Goal: Task Accomplishment & Management: Complete application form

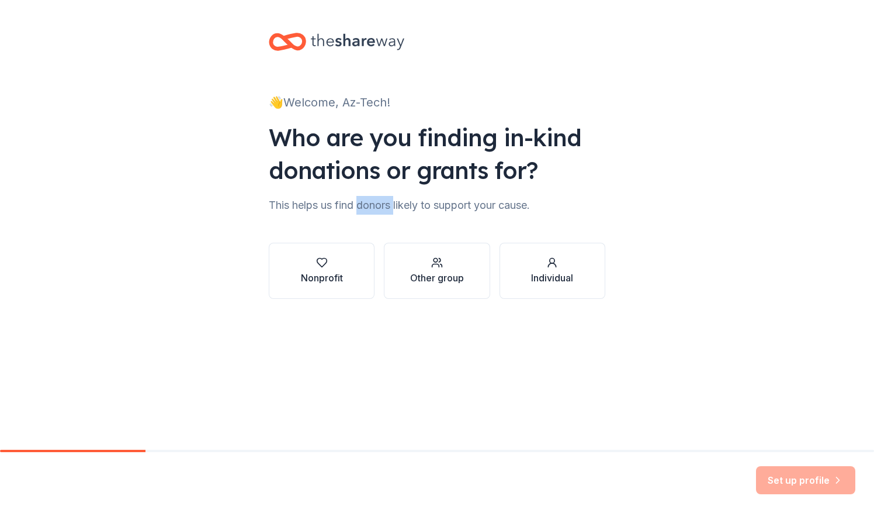
click at [388, 214] on div "This helps us find donors likely to support your cause." at bounding box center [437, 205] width 337 height 19
click at [296, 348] on div "👋 Welcome, Az-Tech! Who are you finding in-kind donations or grants for? This h…" at bounding box center [437, 177] width 374 height 355
click at [355, 271] on button "Nonprofit" at bounding box center [322, 271] width 106 height 56
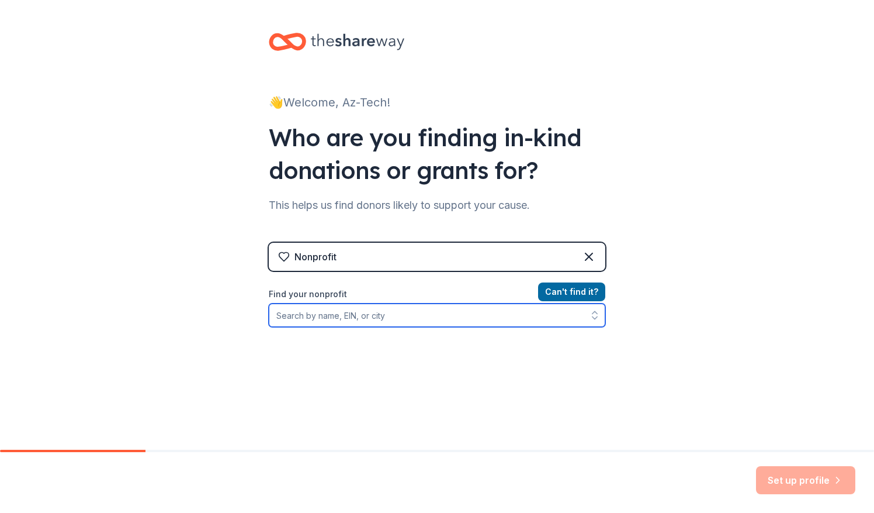
click at [461, 319] on input "Find your nonprofit" at bounding box center [437, 314] width 337 height 23
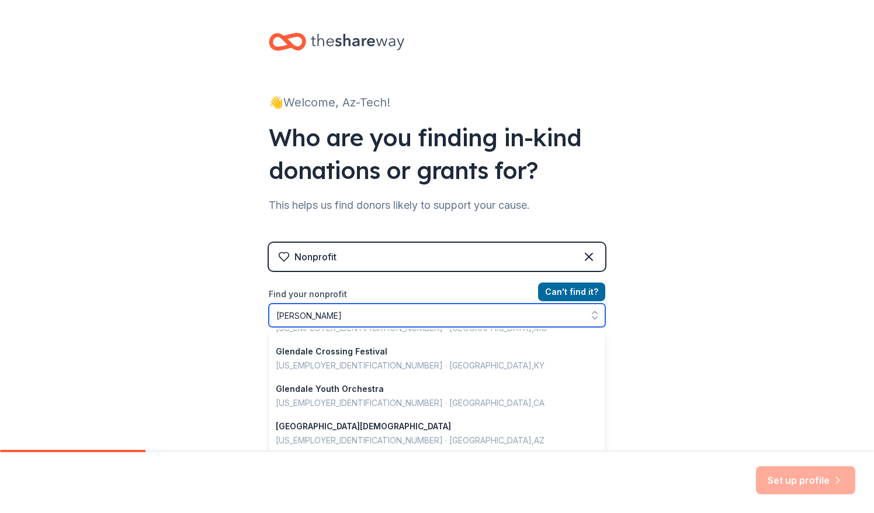
scroll to position [2, 0]
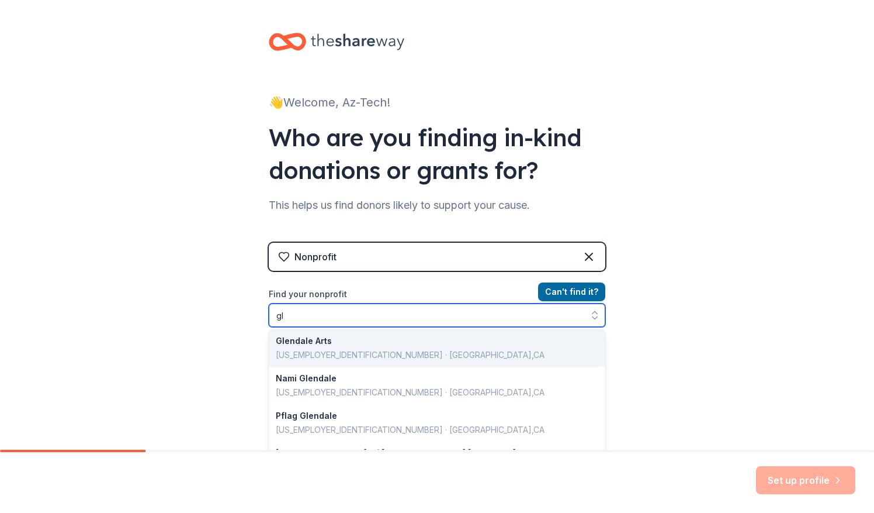
type input "g"
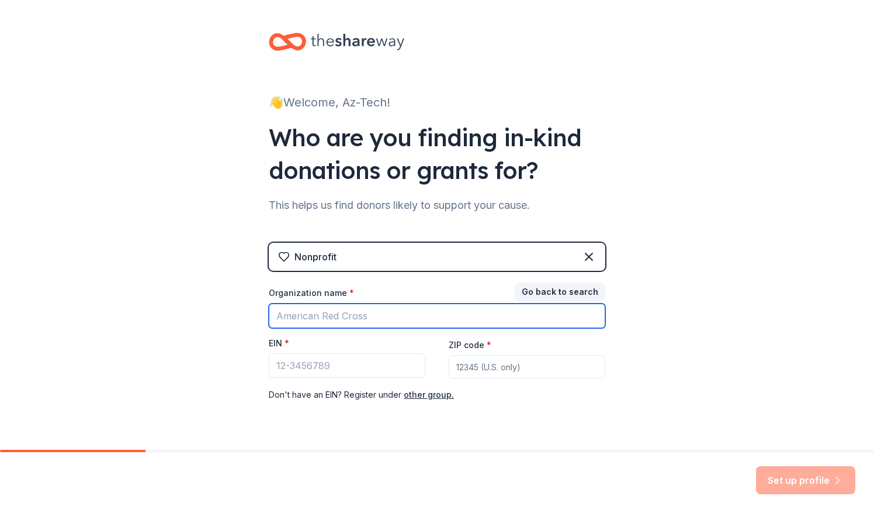
click at [392, 314] on input "Organization name *" at bounding box center [437, 315] width 337 height 25
type input "Copper Canyon High School Robotics"
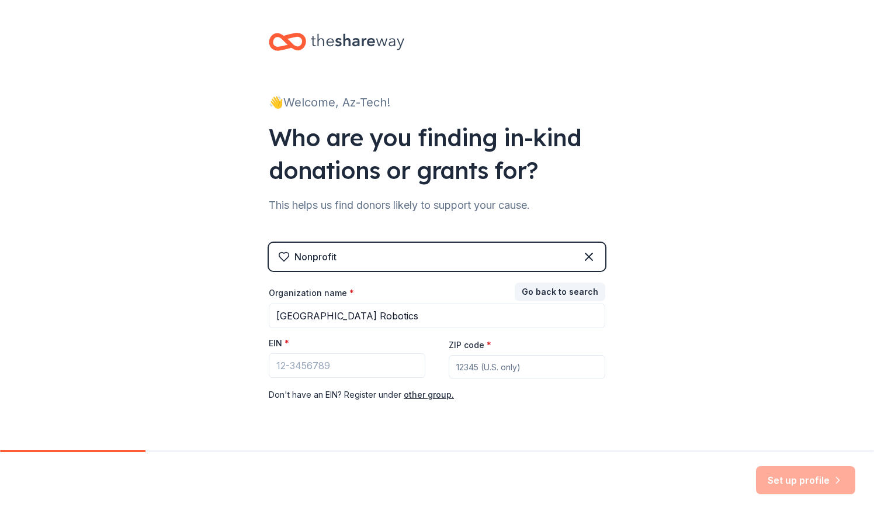
type input "85305"
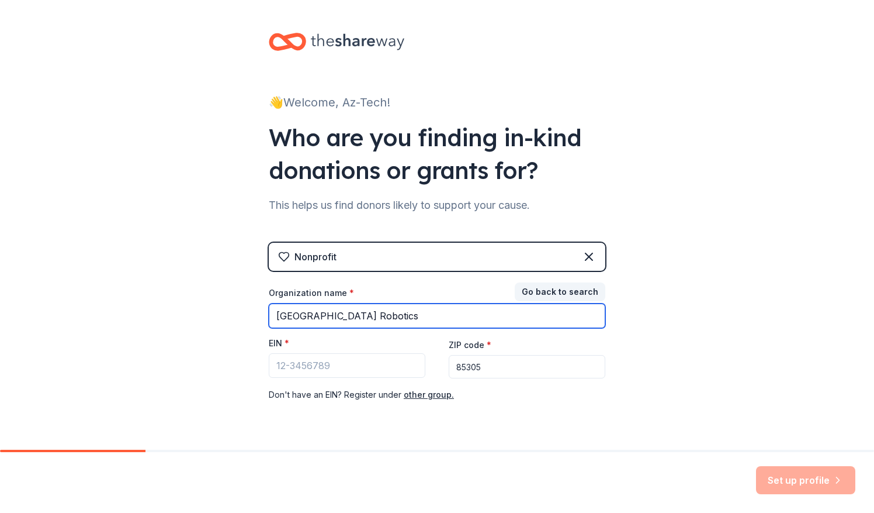
click at [475, 318] on input "Copper Canyon High School Robotics" at bounding box center [437, 315] width 337 height 25
type input "Copper Canyon High School"
click at [478, 319] on input "Copper Canyon High School" at bounding box center [437, 315] width 337 height 25
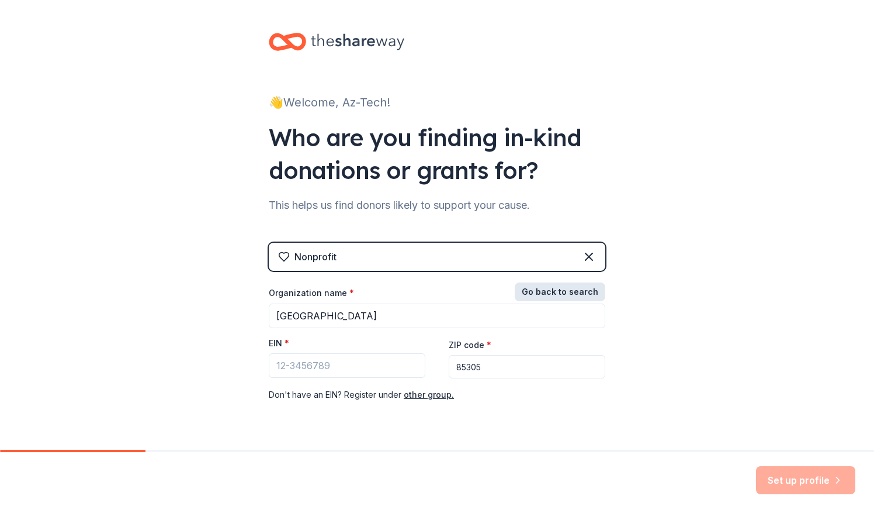
click at [539, 293] on button "Go back to search" at bounding box center [560, 291] width 91 height 19
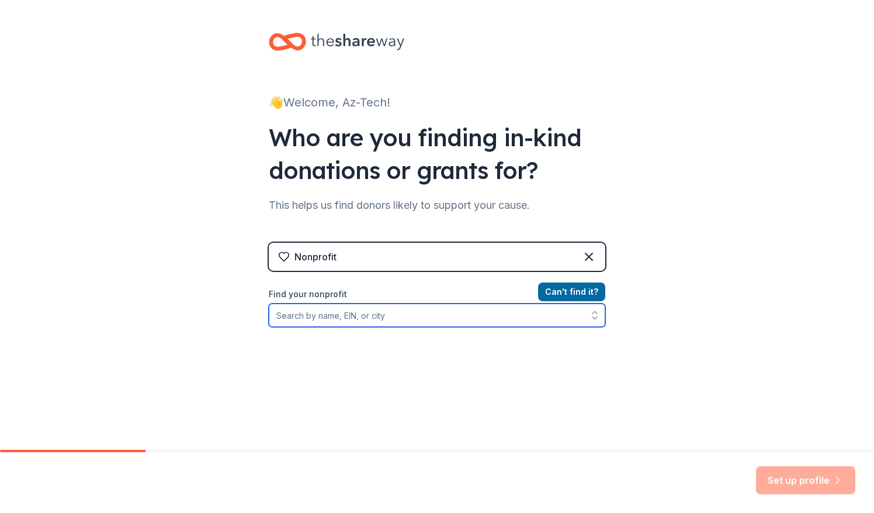
click at [455, 310] on input "Find your nonprofit" at bounding box center [437, 314] width 337 height 23
type input "copper canyon high school"
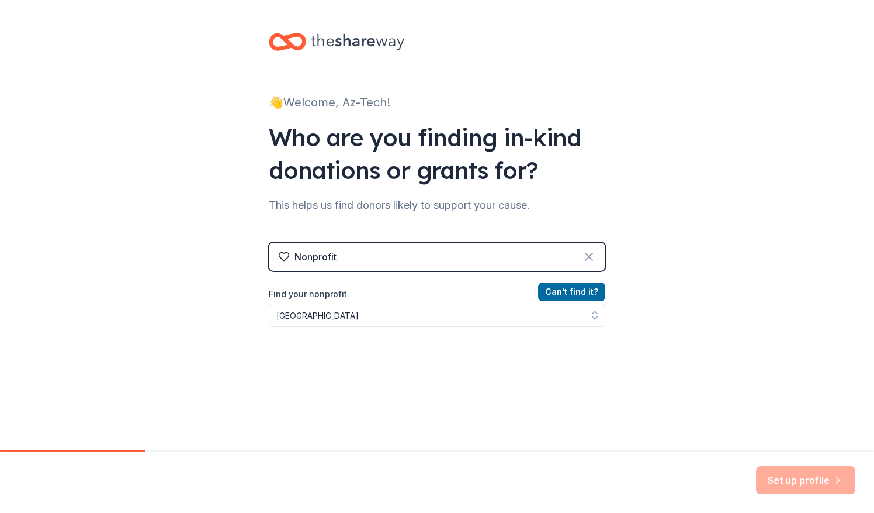
click at [582, 258] on icon at bounding box center [589, 257] width 14 height 14
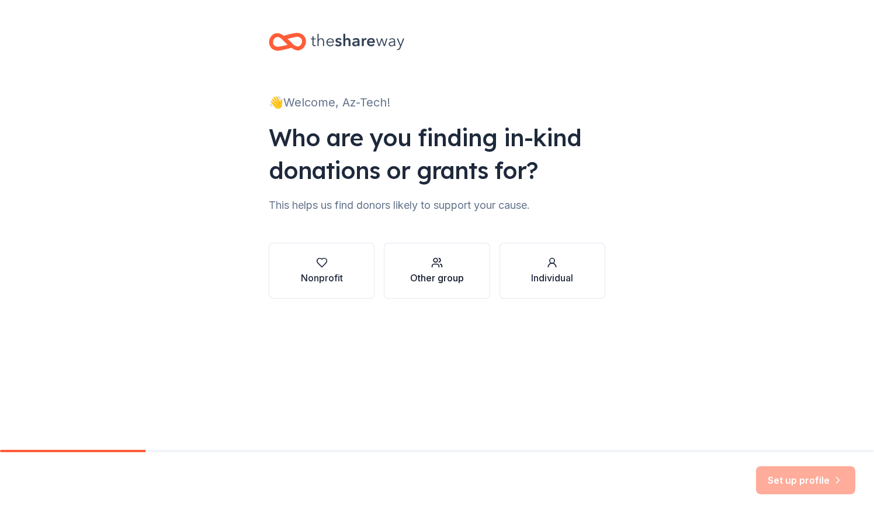
click at [429, 281] on div "Other group" at bounding box center [437, 278] width 54 height 14
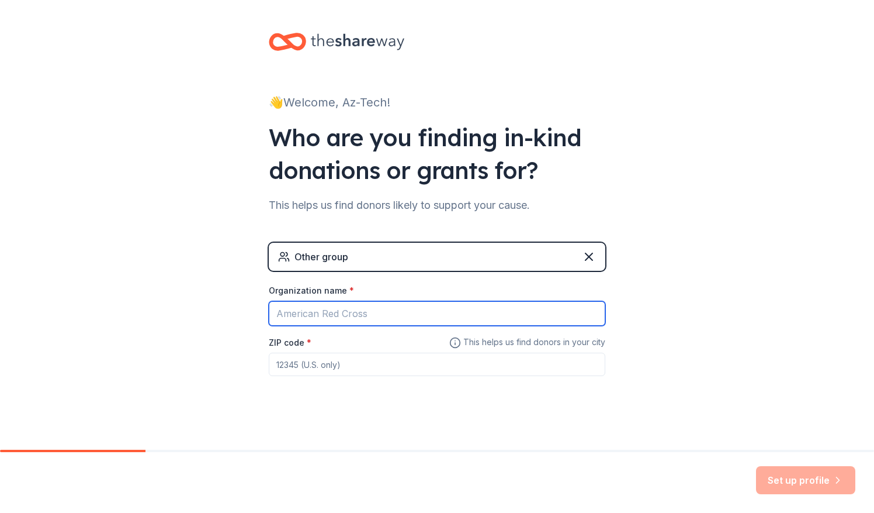
click at [381, 304] on input "Organization name *" at bounding box center [437, 313] width 337 height 25
type input "[GEOGRAPHIC_DATA] - Az-Tech Robotics"
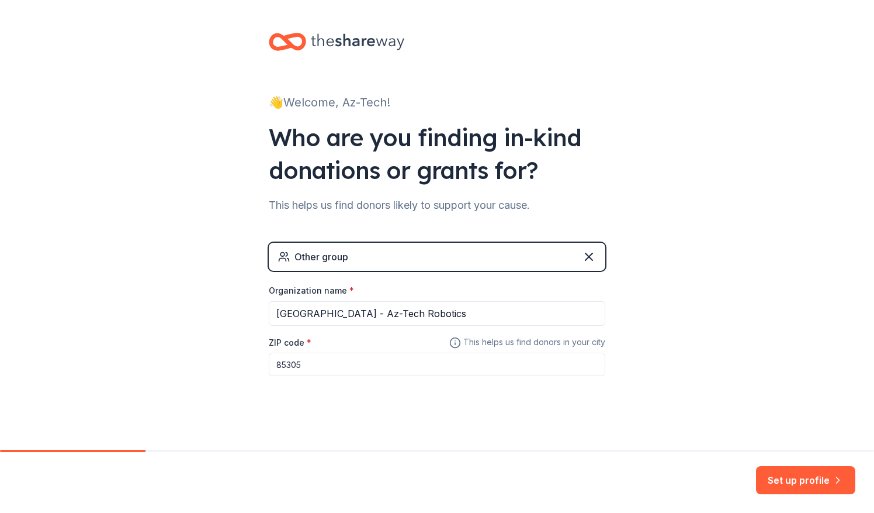
type input "85305"
click at [179, 328] on div "👋 Welcome, Az-Tech! Who are you finding in-kind donations or grants for? This h…" at bounding box center [437, 227] width 874 height 455
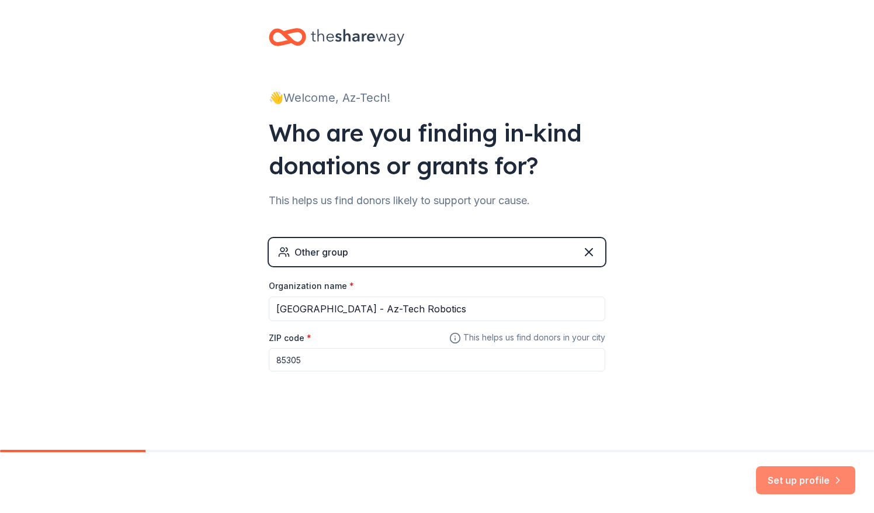
click at [772, 472] on button "Set up profile" at bounding box center [805, 480] width 99 height 28
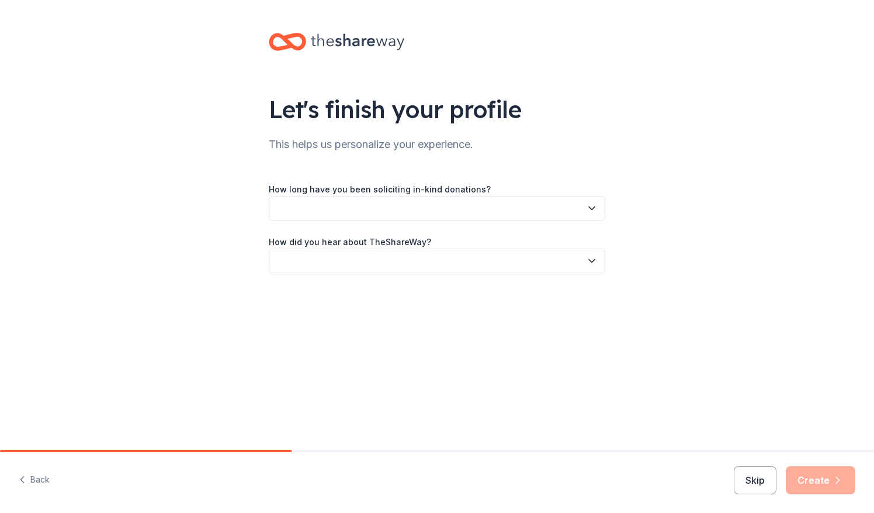
click at [497, 209] on button "button" at bounding box center [437, 208] width 337 height 25
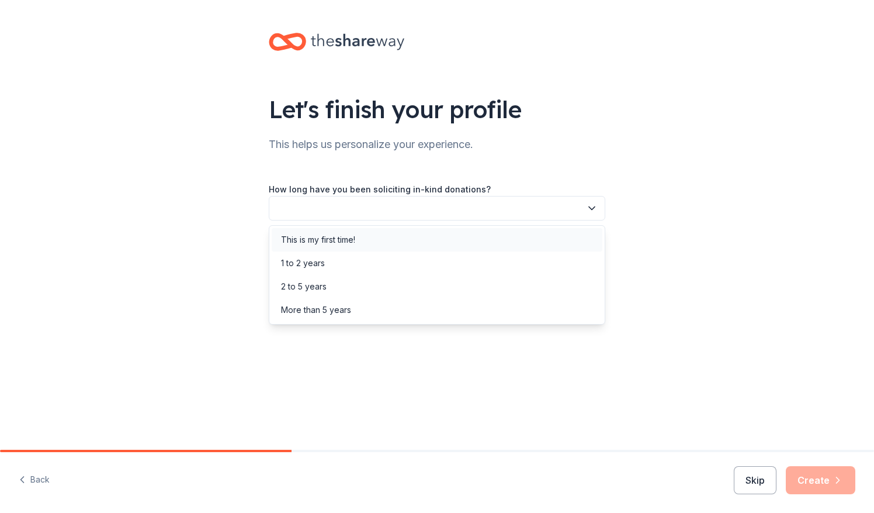
click at [477, 234] on div "This is my first time!" at bounding box center [437, 239] width 331 height 23
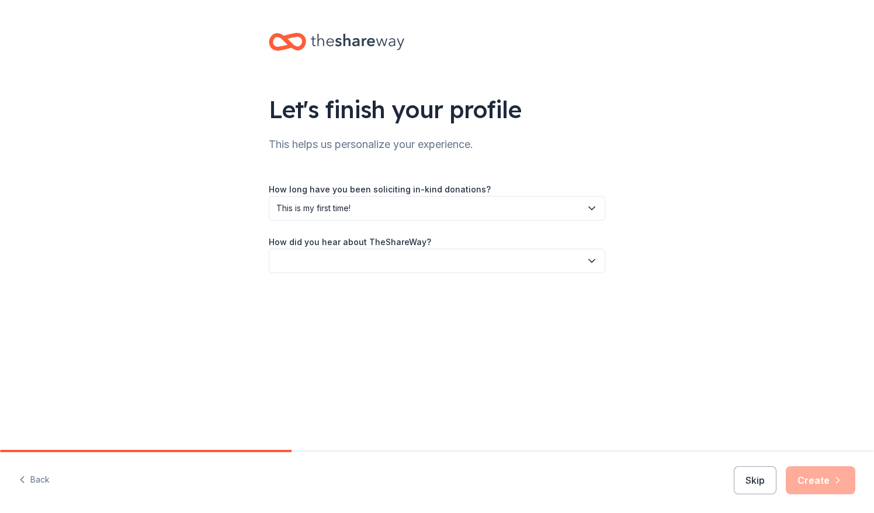
click at [449, 256] on button "button" at bounding box center [437, 260] width 337 height 25
click at [417, 307] on div "Online search" at bounding box center [437, 315] width 331 height 23
click at [838, 485] on icon "button" at bounding box center [838, 480] width 12 height 12
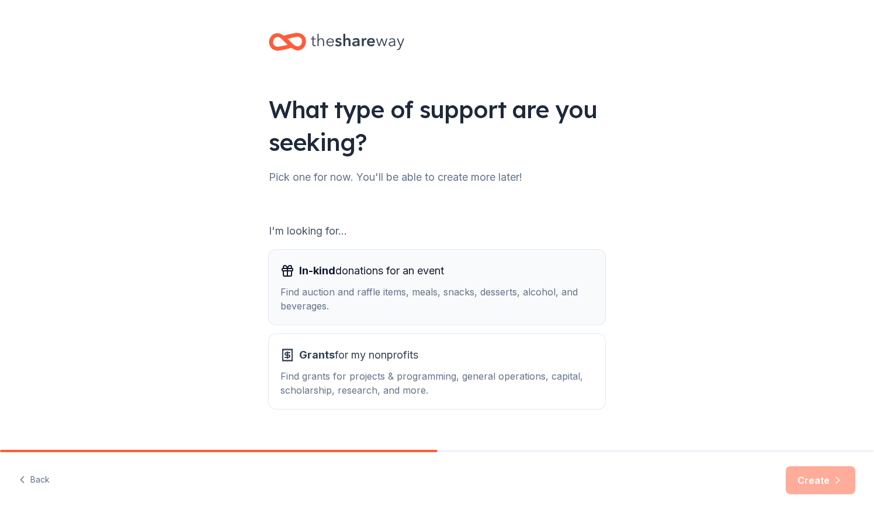
scroll to position [22, 0]
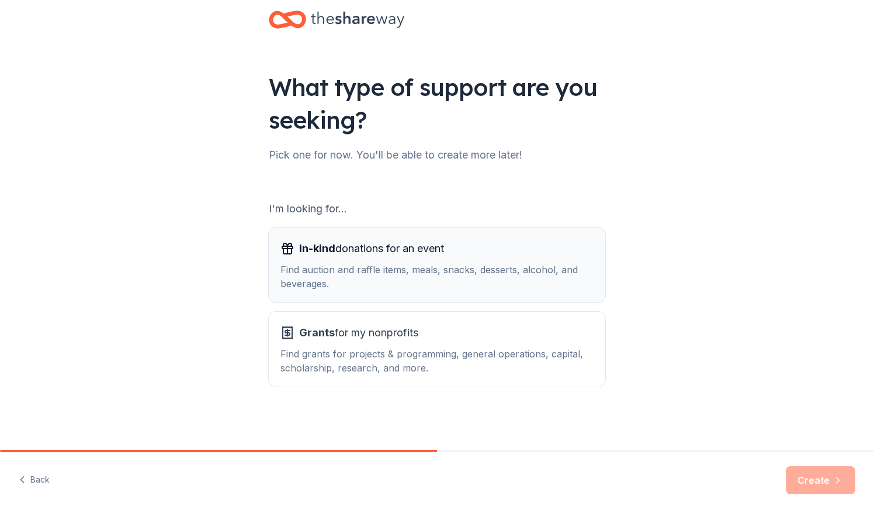
click at [367, 275] on div "Find auction and raffle items, meals, snacks, desserts, alcohol, and beverages." at bounding box center [437, 276] width 313 height 28
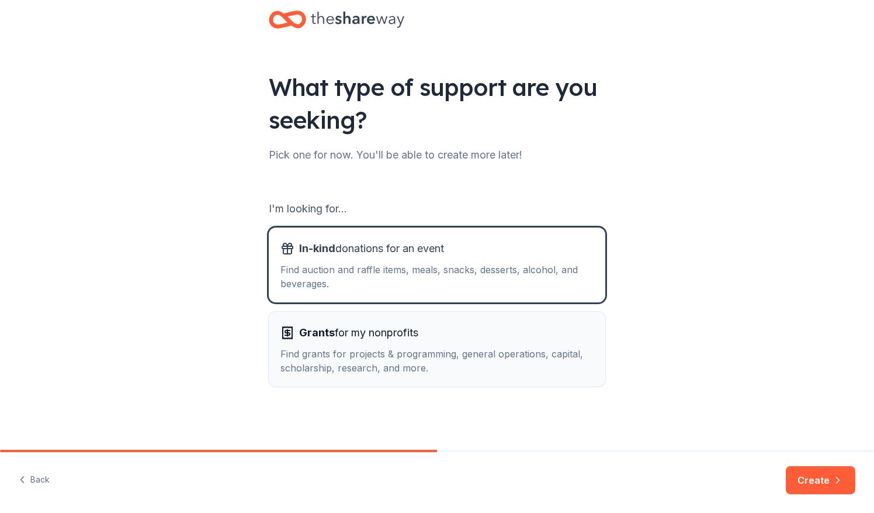
click at [364, 328] on span "Grants for my nonprofits" at bounding box center [358, 332] width 119 height 19
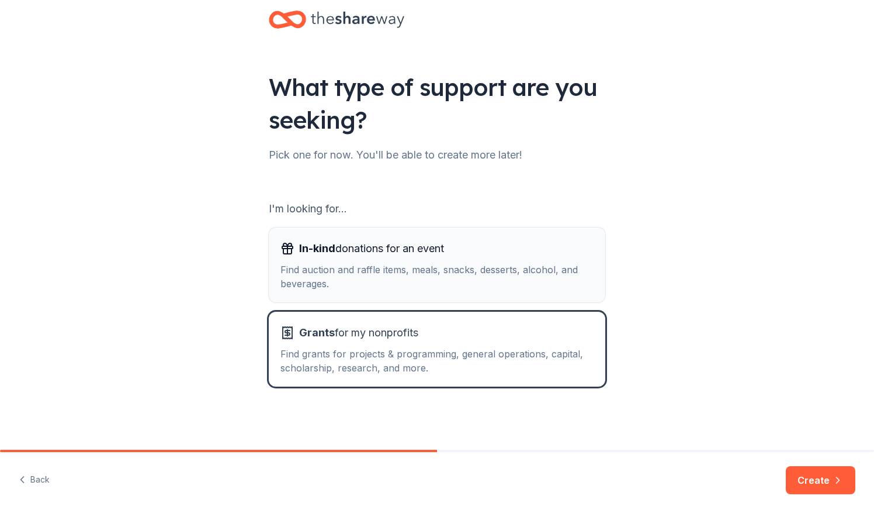
click at [380, 287] on div "Find auction and raffle items, meals, snacks, desserts, alcohol, and beverages." at bounding box center [437, 276] width 313 height 28
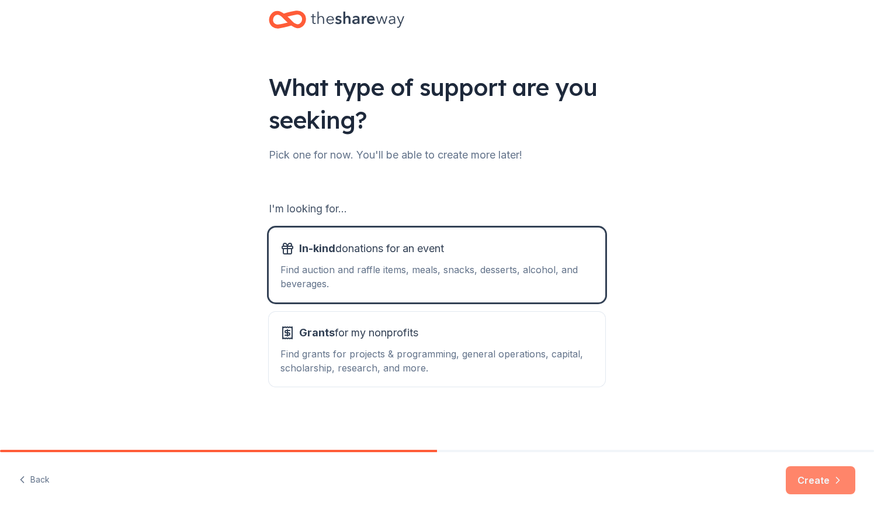
click at [802, 480] on button "Create" at bounding box center [821, 480] width 70 height 28
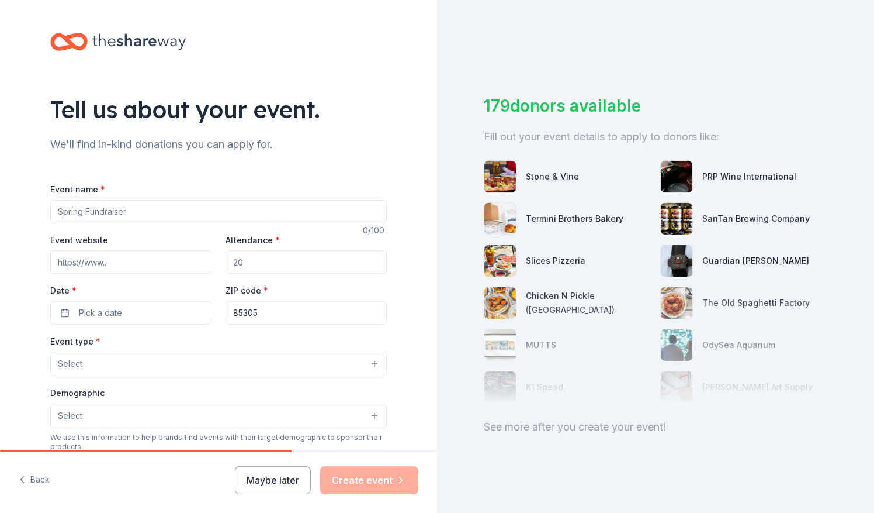
click at [165, 216] on input "Event name *" at bounding box center [218, 211] width 337 height 23
type input "I"
type input "FIRST Tech Challenge - Ironwood Qualifier Robotics Tournament"
click at [113, 274] on div "Event website Attendance * Date * Pick a date ZIP code * 85305" at bounding box center [218, 279] width 337 height 92
click at [281, 263] on input "Attendance *" at bounding box center [306, 261] width 161 height 23
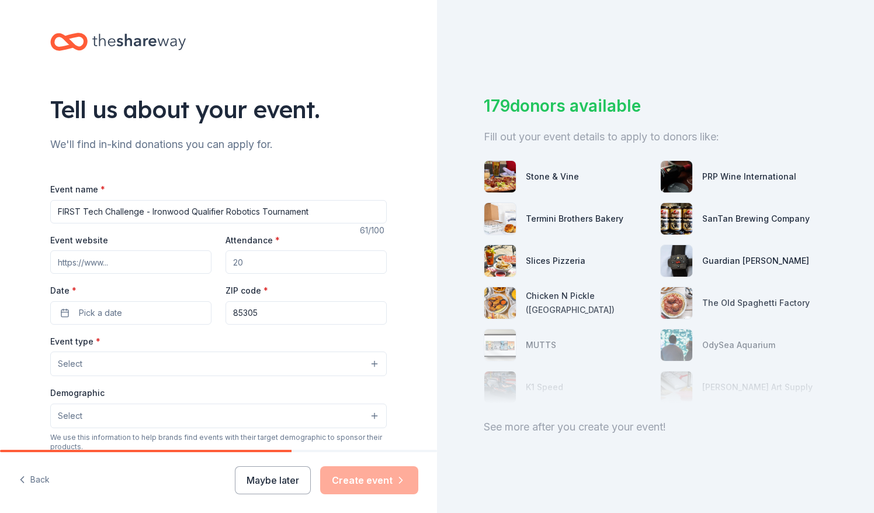
type input "6"
type input "500"
click at [126, 313] on button "Pick a date" at bounding box center [130, 312] width 161 height 23
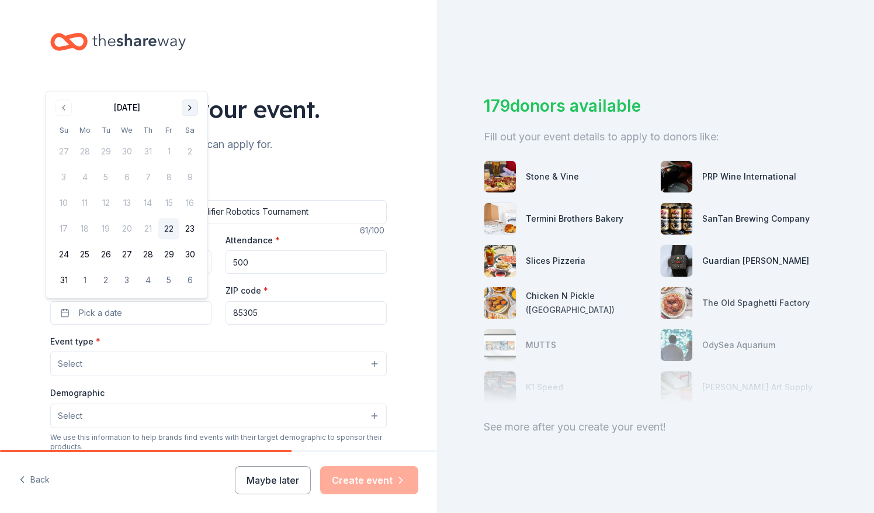
click at [191, 109] on button "Go to next month" at bounding box center [190, 107] width 16 height 16
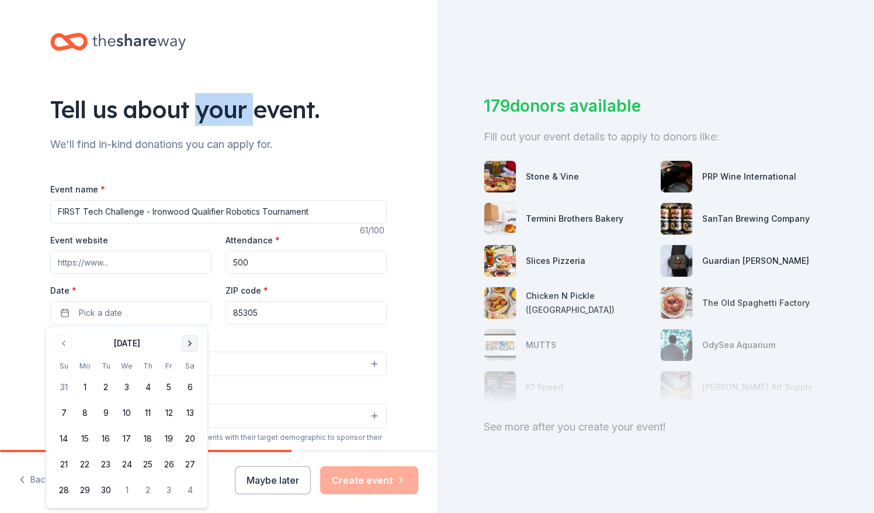
click at [191, 109] on div "Tell us about your event." at bounding box center [218, 109] width 337 height 33
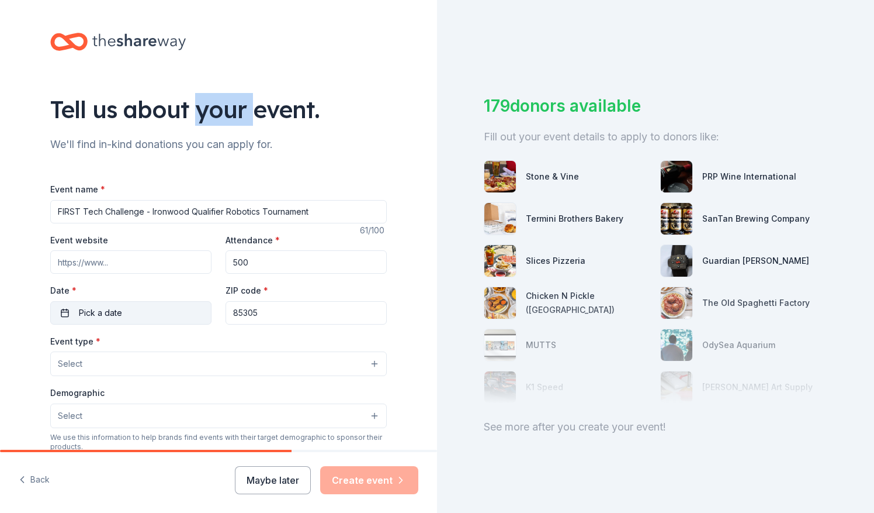
click at [127, 307] on button "Pick a date" at bounding box center [130, 312] width 161 height 23
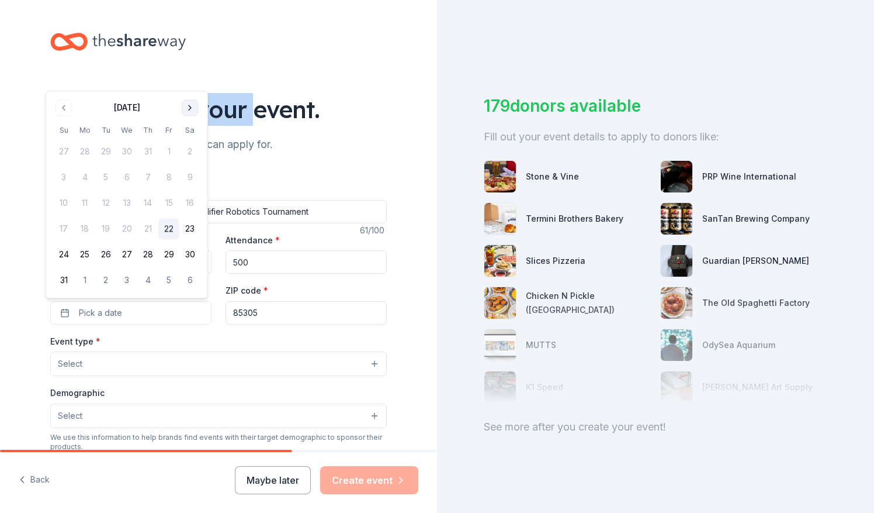
click at [192, 106] on button "Go to next month" at bounding box center [190, 107] width 16 height 16
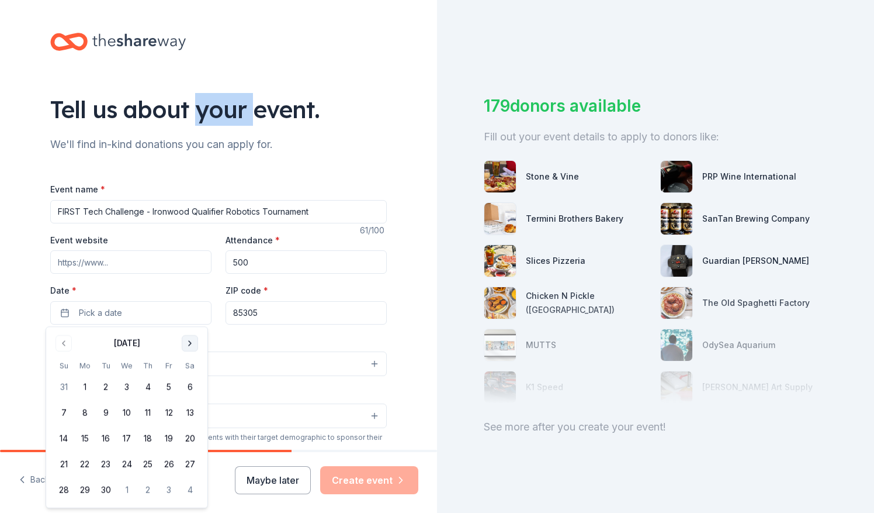
click at [188, 344] on button "Go to next month" at bounding box center [190, 343] width 16 height 16
click at [188, 344] on div "Event type * Select" at bounding box center [218, 355] width 337 height 43
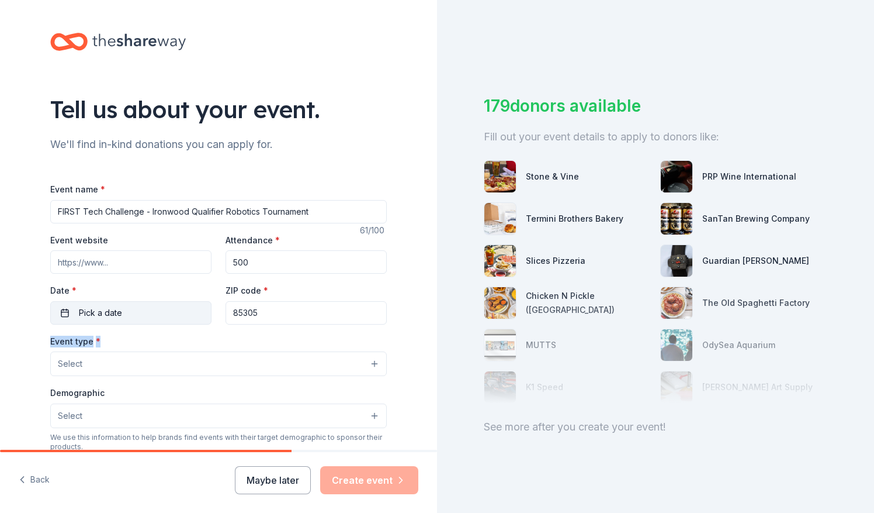
drag, startPoint x: 188, startPoint y: 344, endPoint x: 153, endPoint y: 316, distance: 44.9
click at [153, 316] on button "Pick a date" at bounding box center [130, 312] width 161 height 23
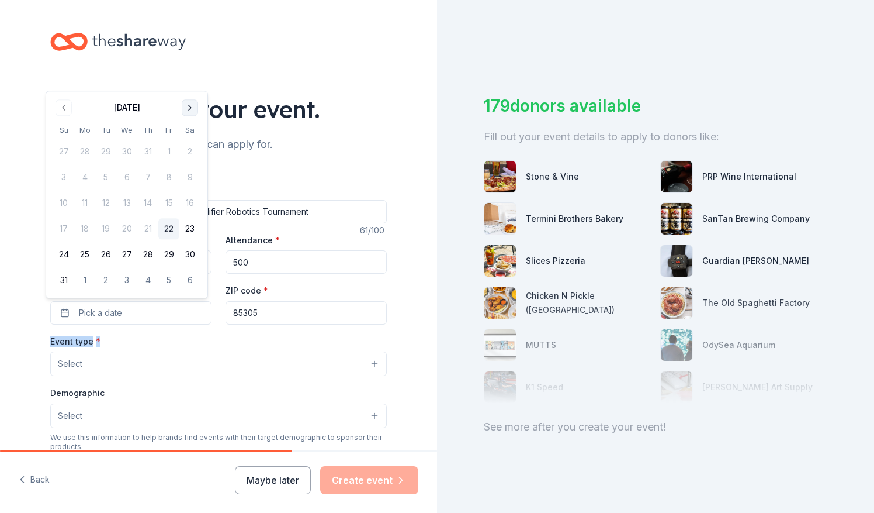
click at [188, 106] on button "Go to next month" at bounding box center [190, 107] width 16 height 16
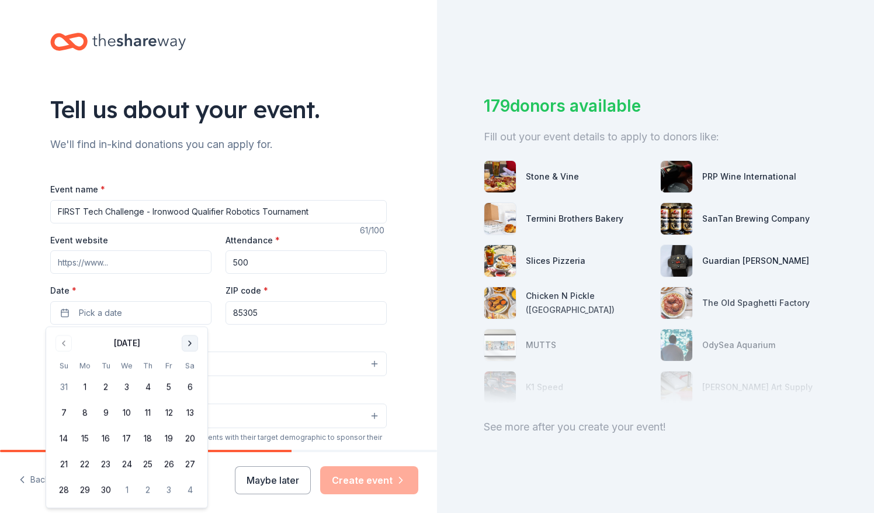
click at [186, 344] on button "Go to next month" at bounding box center [190, 343] width 16 height 16
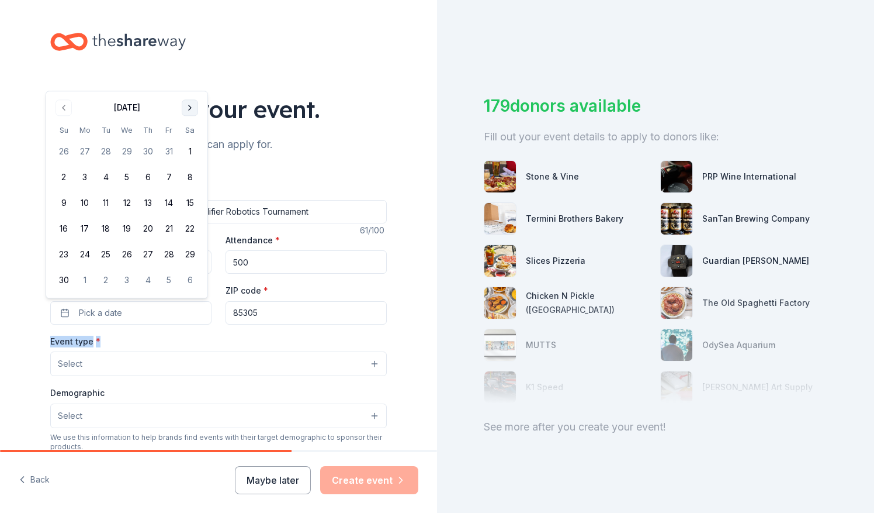
click at [191, 109] on button "Go to next month" at bounding box center [190, 107] width 16 height 16
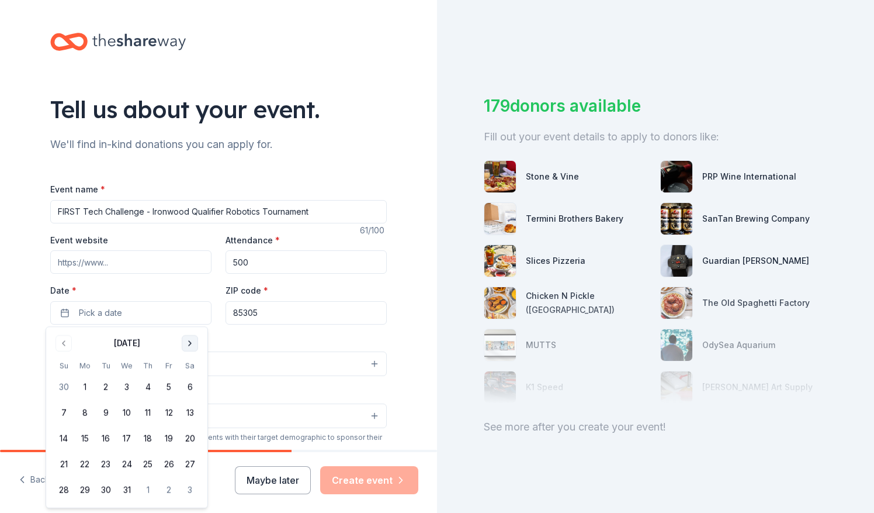
click at [189, 345] on button "Go to next month" at bounding box center [190, 343] width 16 height 16
click at [192, 487] on button "31" at bounding box center [189, 489] width 21 height 21
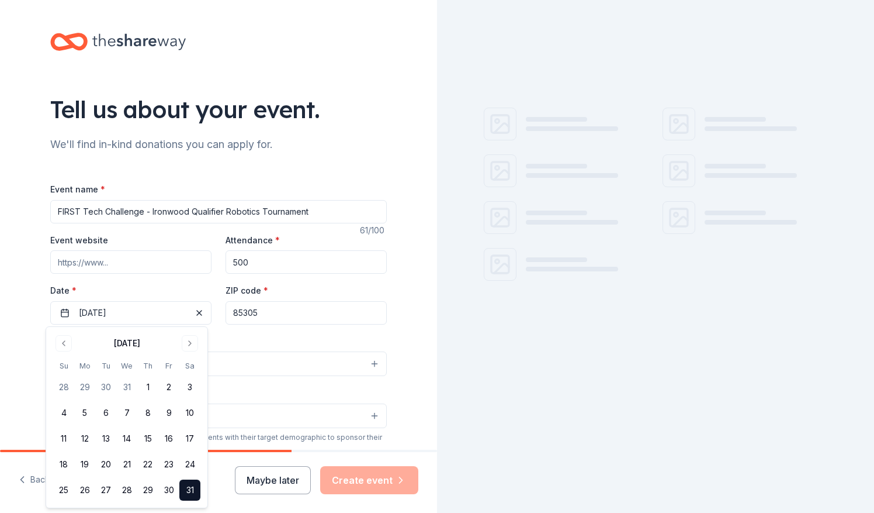
click at [258, 341] on div "Event type * Select" at bounding box center [218, 355] width 337 height 43
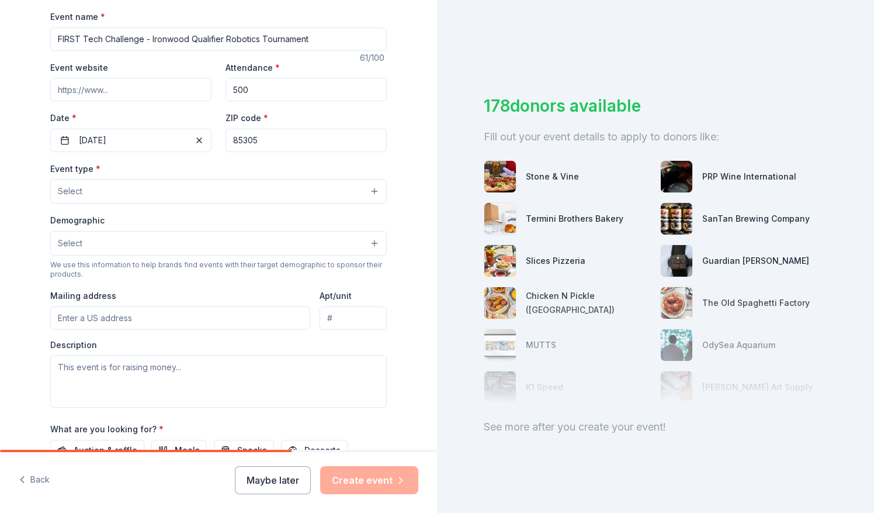
scroll to position [182, 0]
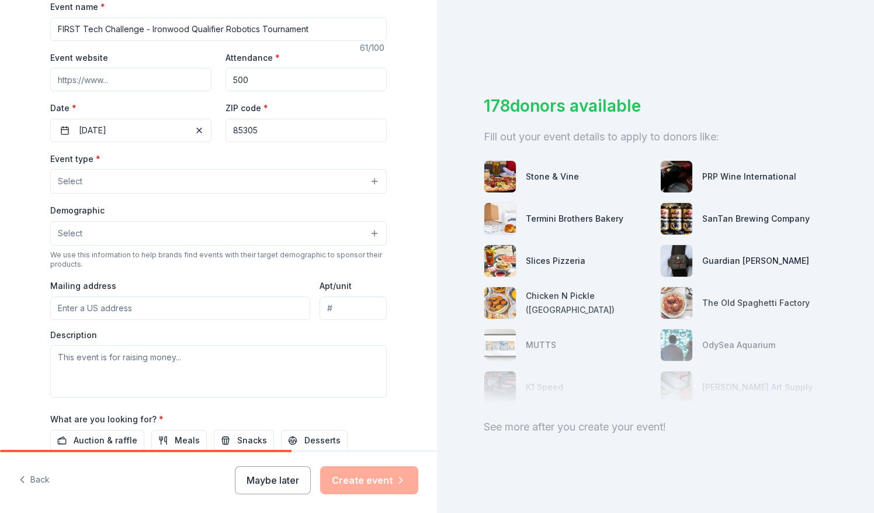
click at [201, 239] on button "Select" at bounding box center [218, 233] width 337 height 25
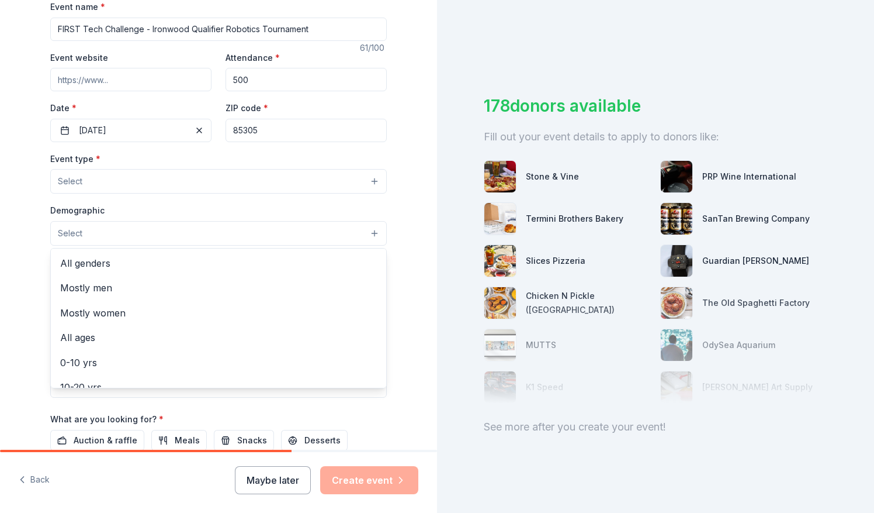
click at [196, 186] on div "Event type * Select Demographic Select All genders Mostly men Mostly women All …" at bounding box center [218, 274] width 337 height 246
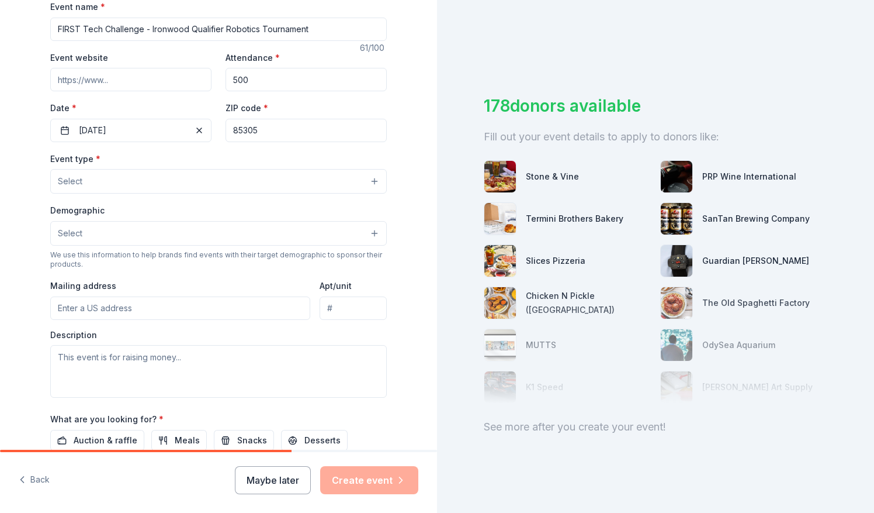
click at [195, 182] on button "Select" at bounding box center [218, 181] width 337 height 25
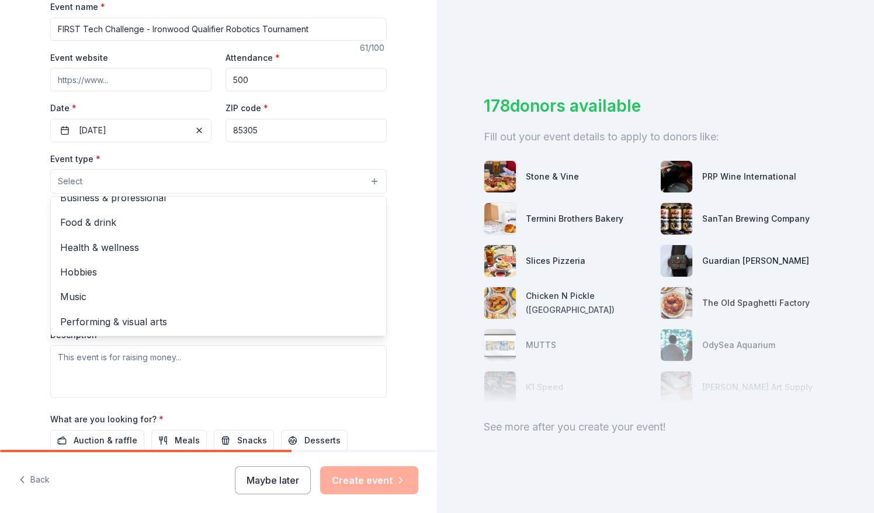
scroll to position [0, 0]
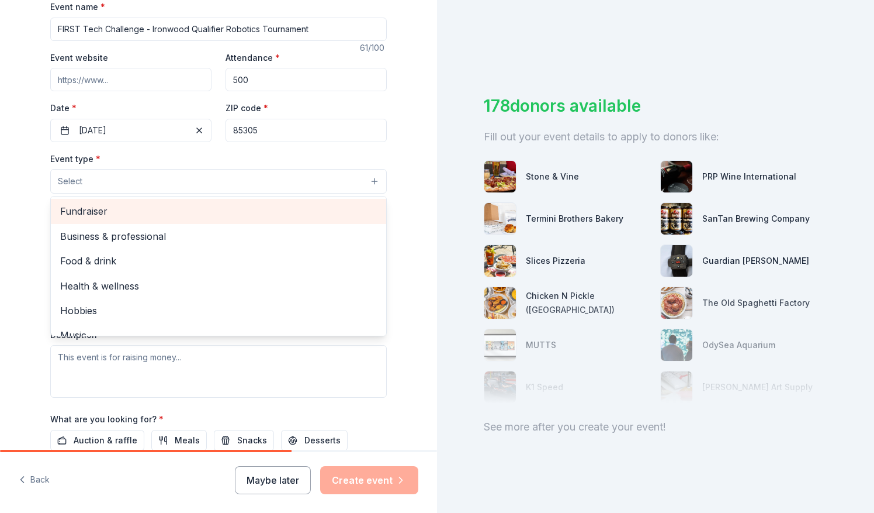
click at [216, 219] on div "Fundraiser" at bounding box center [218, 211] width 335 height 25
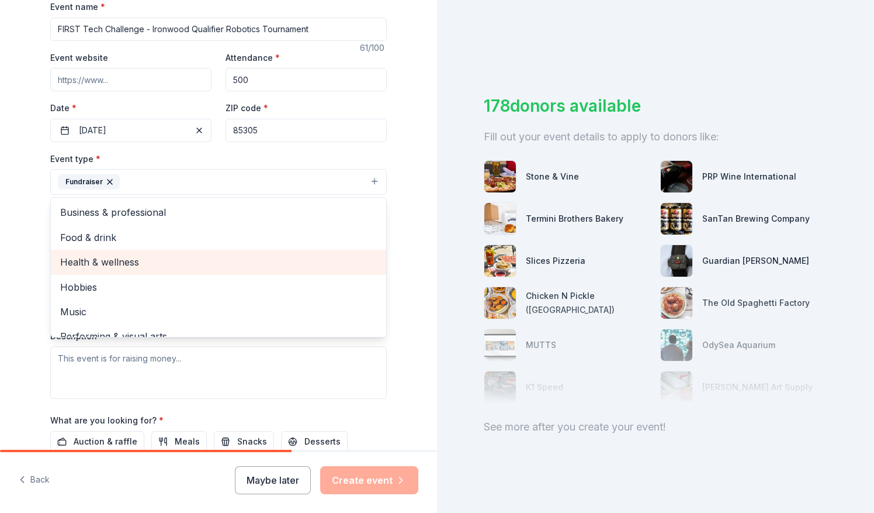
scroll to position [14, 0]
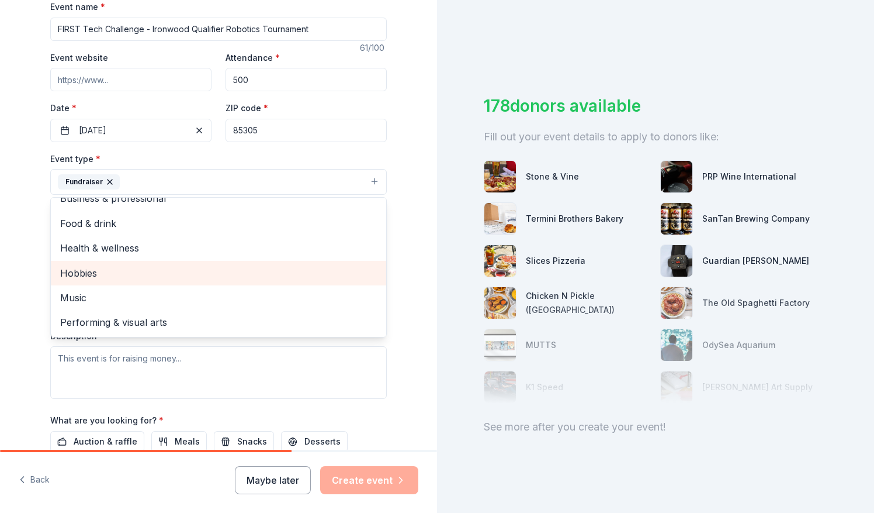
click at [181, 261] on div "Hobbies" at bounding box center [218, 273] width 335 height 25
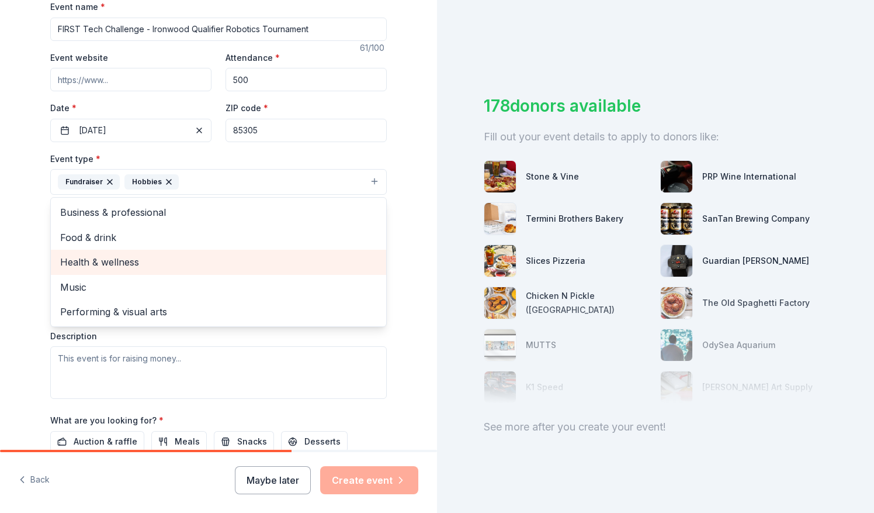
scroll to position [201, 0]
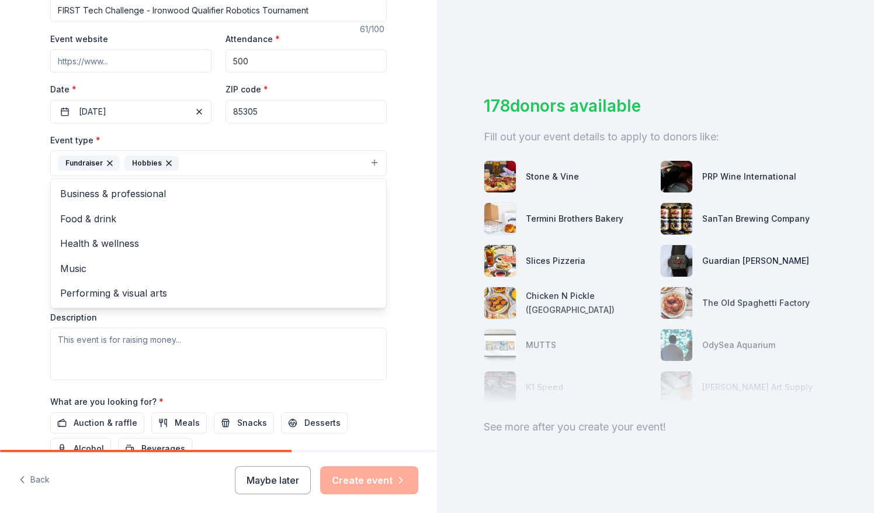
click at [22, 247] on div "Tell us about your event. We'll find in-kind donations you can apply for. Event…" at bounding box center [218, 188] width 437 height 779
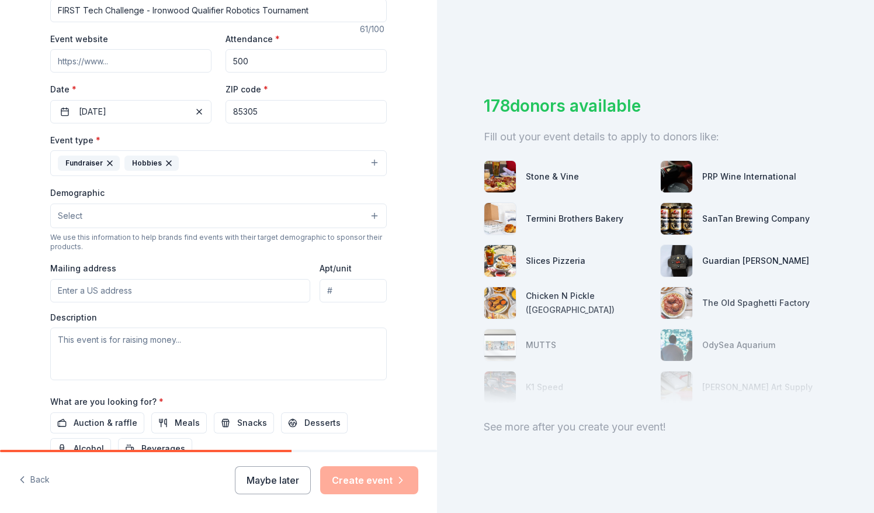
click at [101, 210] on button "Select" at bounding box center [218, 215] width 337 height 25
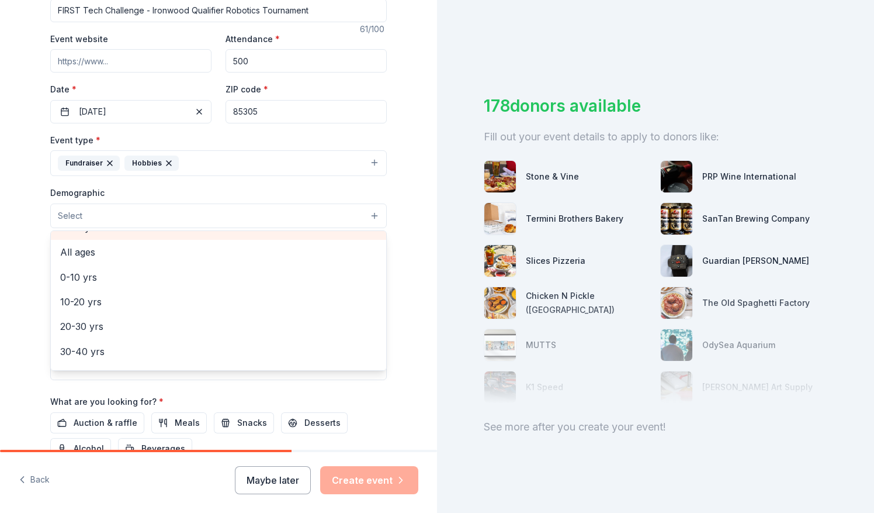
scroll to position [68, 0]
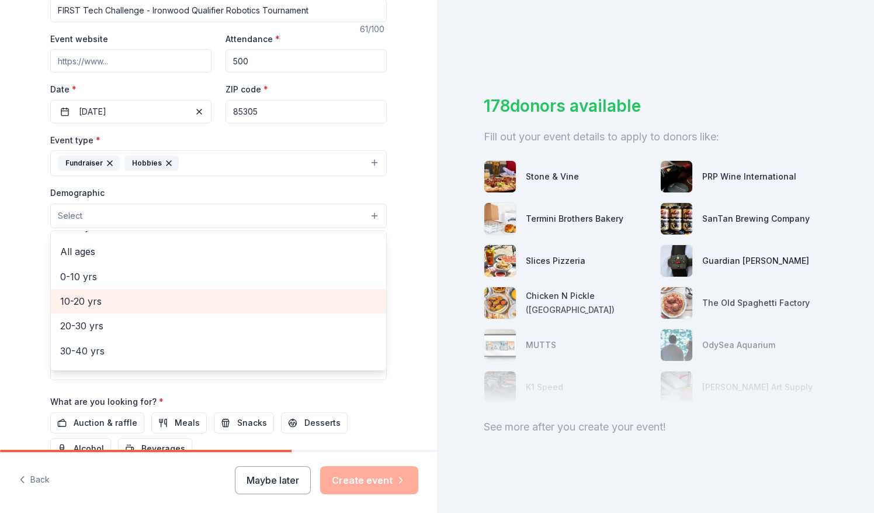
click at [126, 304] on span "10-20 yrs" at bounding box center [218, 300] width 317 height 15
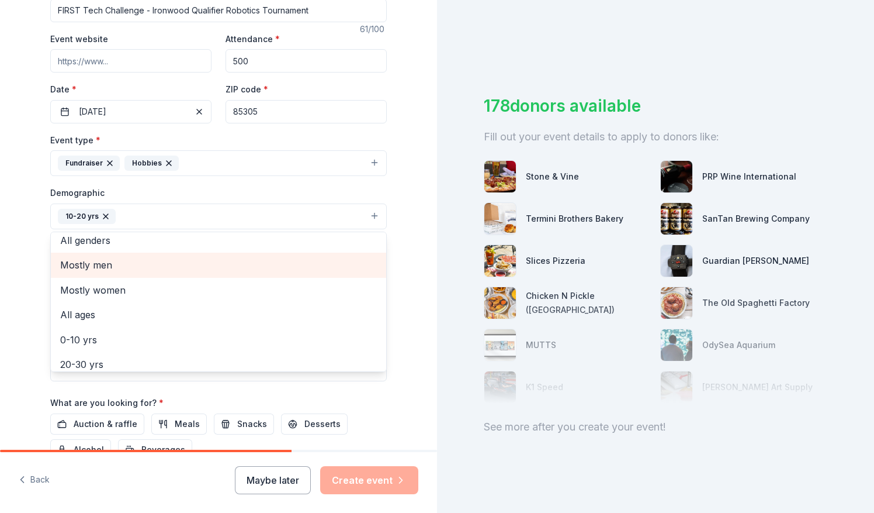
scroll to position [7, 0]
click at [102, 212] on icon "button" at bounding box center [105, 216] width 9 height 9
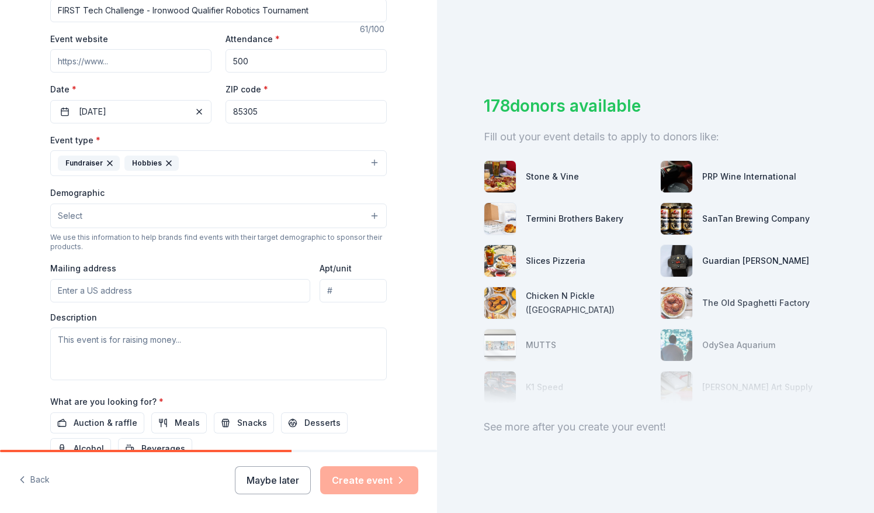
click at [99, 214] on button "Select" at bounding box center [218, 215] width 337 height 25
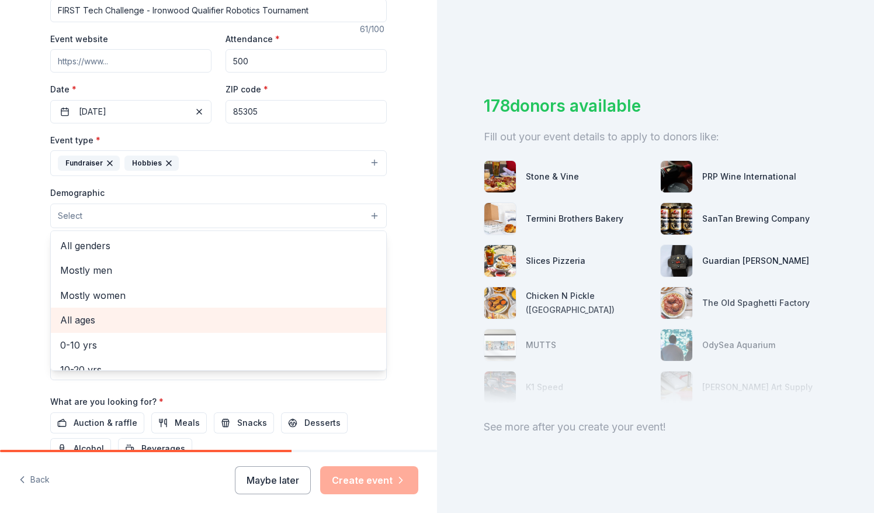
click at [84, 317] on span "All ages" at bounding box center [218, 319] width 317 height 15
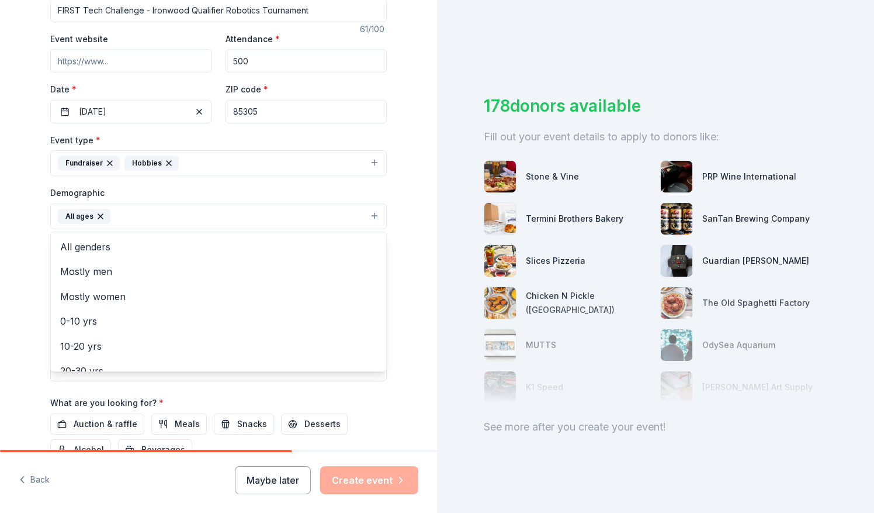
click at [23, 267] on div "Tell us about your event. We'll find in-kind donations you can apply for. Event…" at bounding box center [218, 189] width 437 height 780
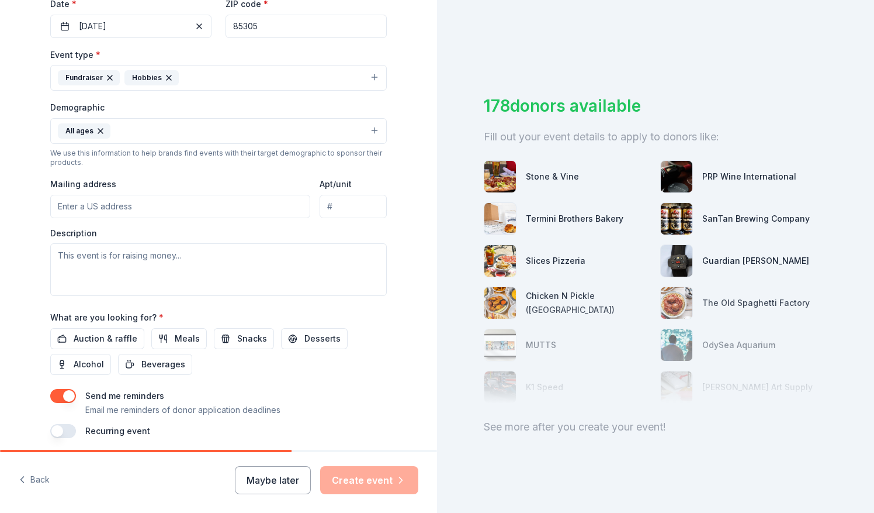
scroll to position [327, 0]
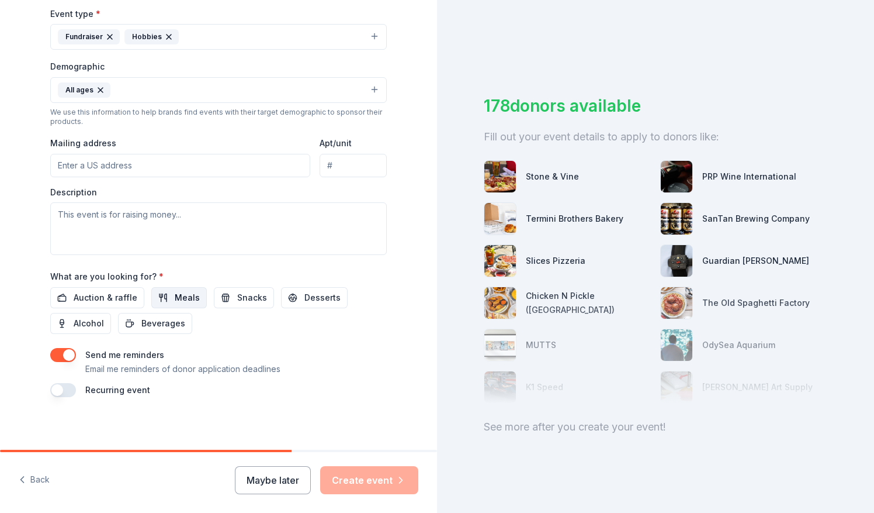
click at [166, 297] on button "Meals" at bounding box center [179, 297] width 56 height 21
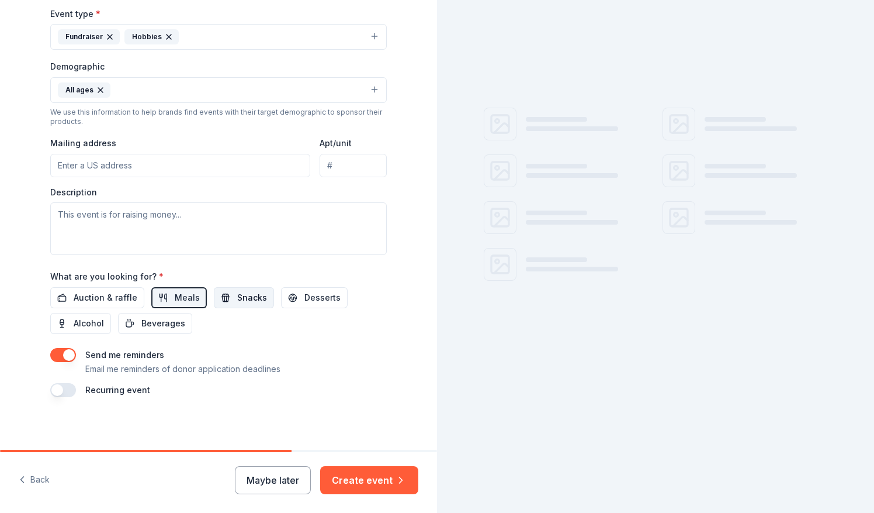
click at [237, 296] on span "Snacks" at bounding box center [252, 297] width 30 height 14
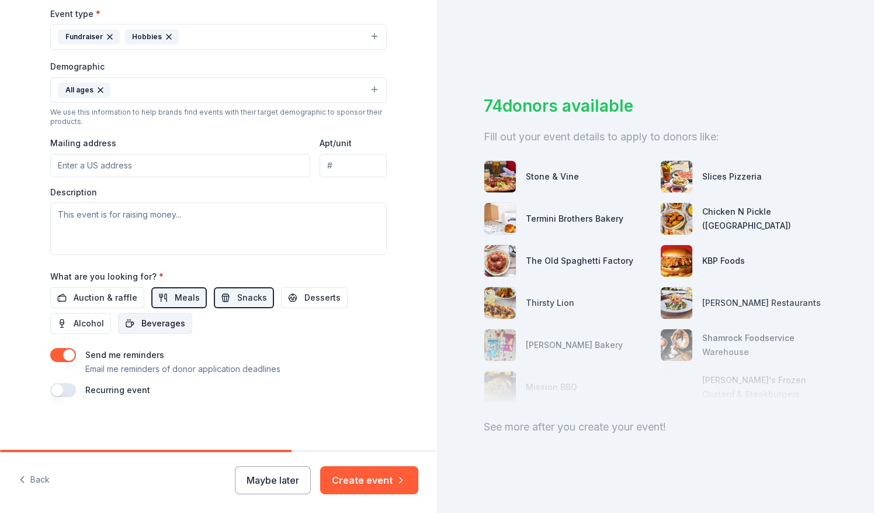
click at [151, 320] on span "Beverages" at bounding box center [163, 323] width 44 height 14
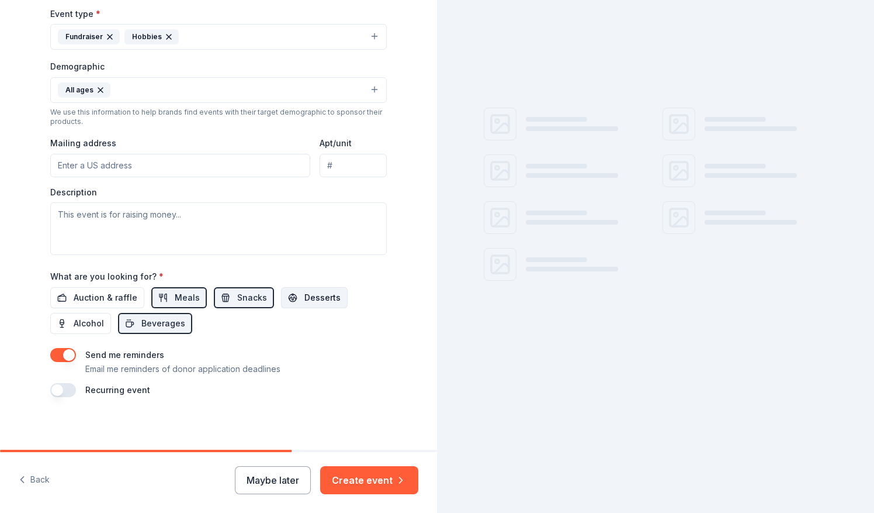
click at [319, 290] on span "Desserts" at bounding box center [322, 297] width 36 height 14
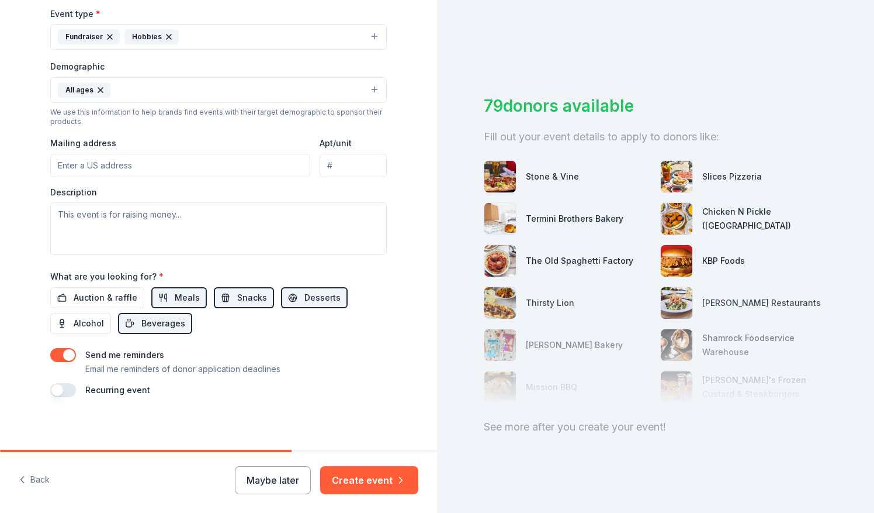
click at [64, 383] on button "button" at bounding box center [63, 390] width 26 height 14
click at [56, 386] on button "button" at bounding box center [63, 390] width 26 height 14
click at [353, 480] on button "Create event" at bounding box center [369, 480] width 98 height 28
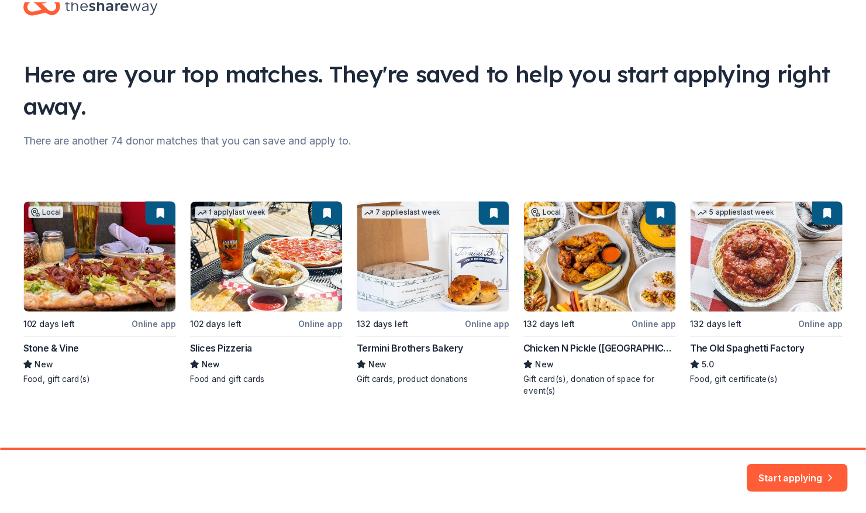
scroll to position [41, 0]
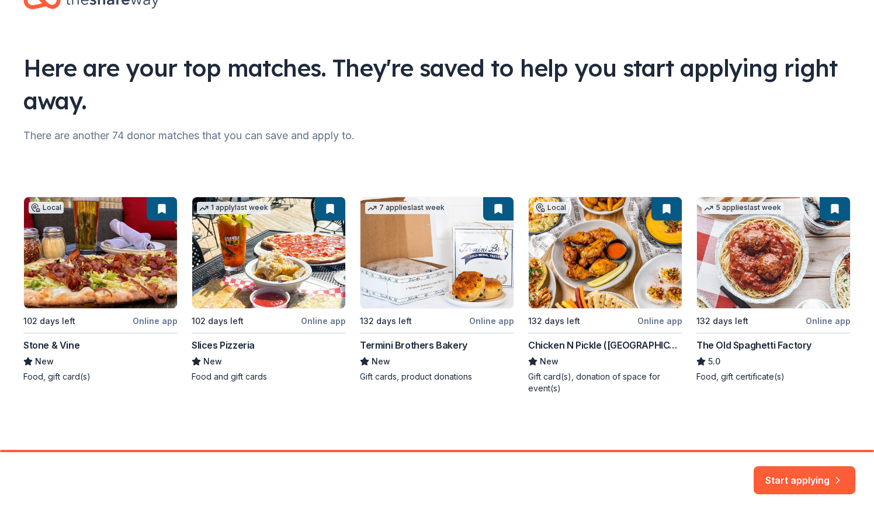
click at [586, 252] on div "Local 102 days left Online app Stone & Vine New Food, gift card(s) 1 apply last…" at bounding box center [437, 295] width 828 height 198
click at [662, 209] on div "Local 102 days left Online app Stone & Vine New Food, gift card(s) 1 apply last…" at bounding box center [437, 295] width 828 height 198
click at [777, 476] on button "Start applying" at bounding box center [805, 473] width 102 height 28
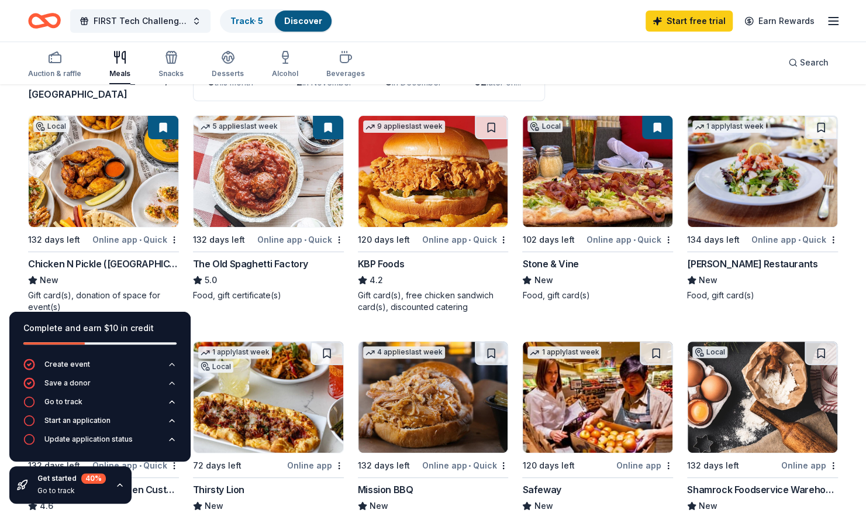
scroll to position [101, 0]
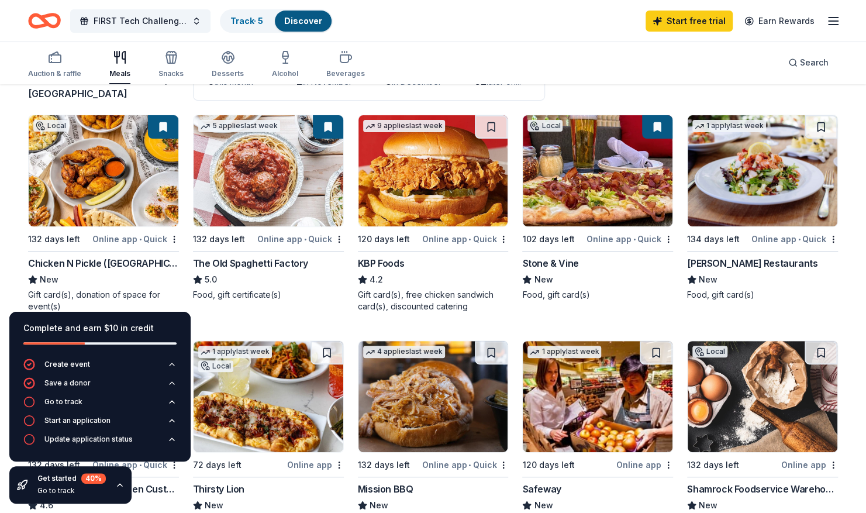
click at [88, 191] on img at bounding box center [104, 170] width 150 height 111
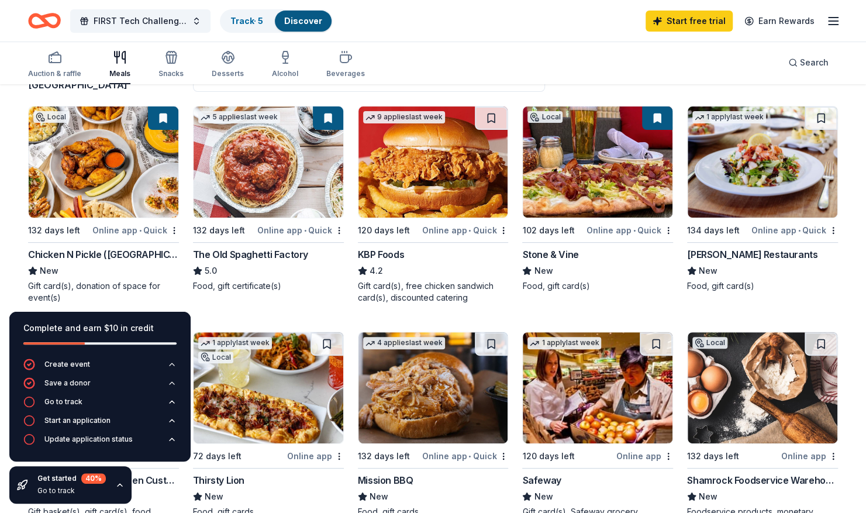
scroll to position [0, 0]
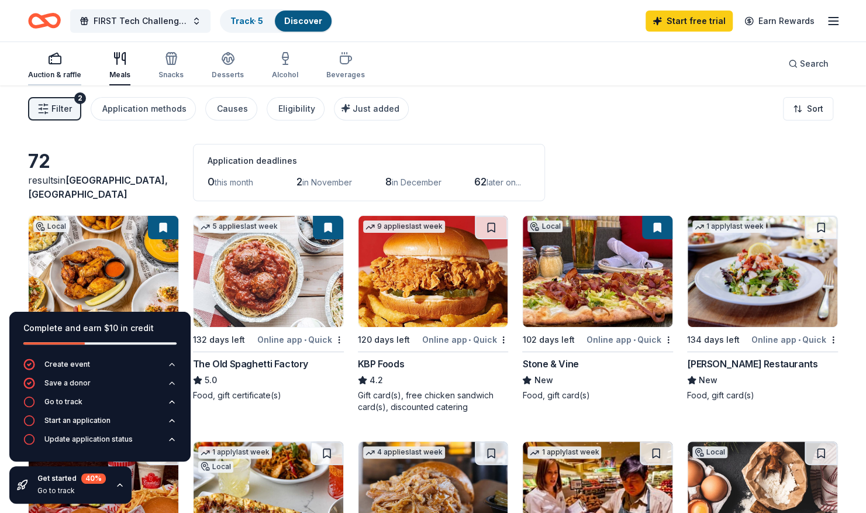
click at [58, 67] on div "Auction & raffle" at bounding box center [54, 65] width 53 height 28
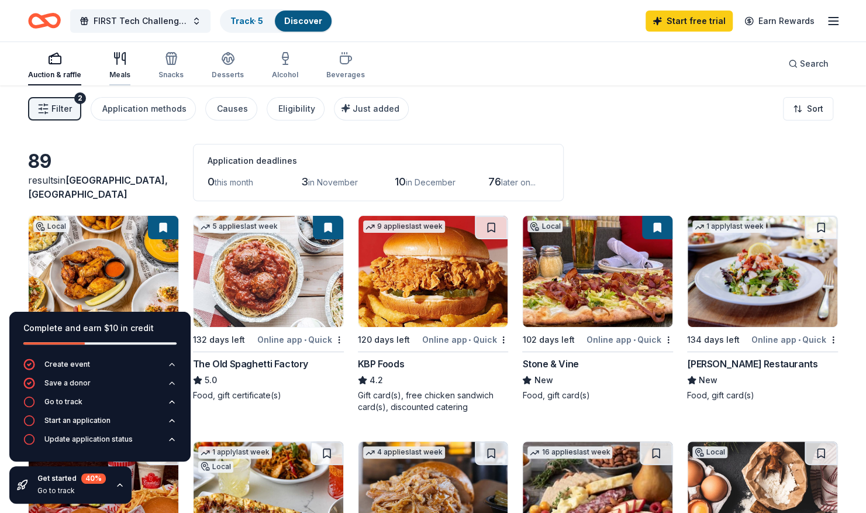
click at [122, 64] on icon "button" at bounding box center [120, 58] width 14 height 14
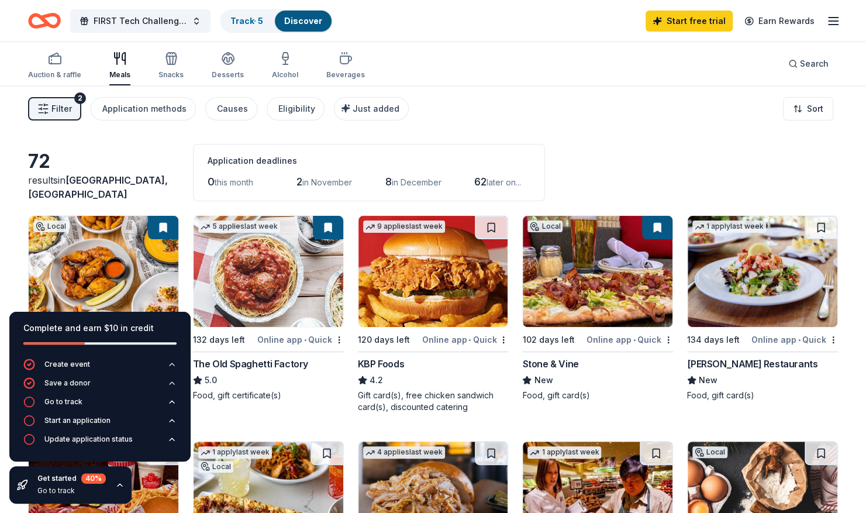
click at [186, 69] on div "Auction & raffle Meals Snacks Desserts Alcohol Beverages" at bounding box center [196, 66] width 337 height 39
click at [172, 68] on div "Snacks" at bounding box center [170, 65] width 25 height 28
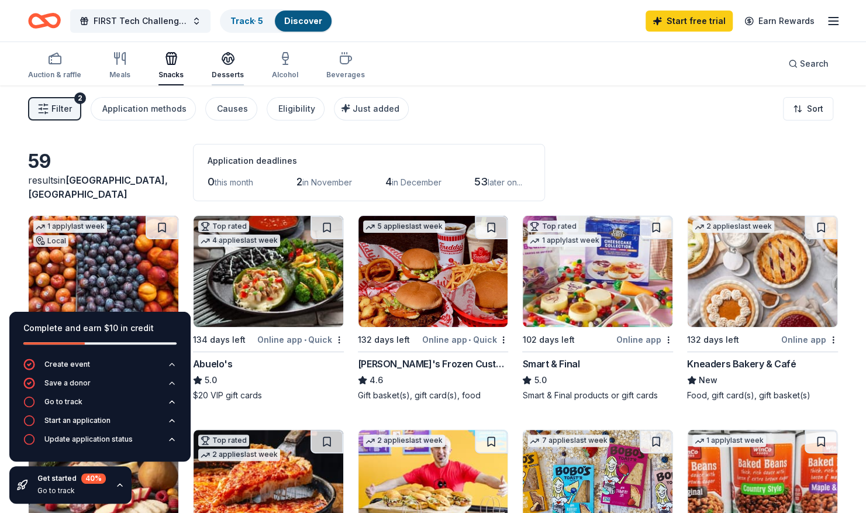
click at [215, 64] on div "button" at bounding box center [228, 58] width 32 height 14
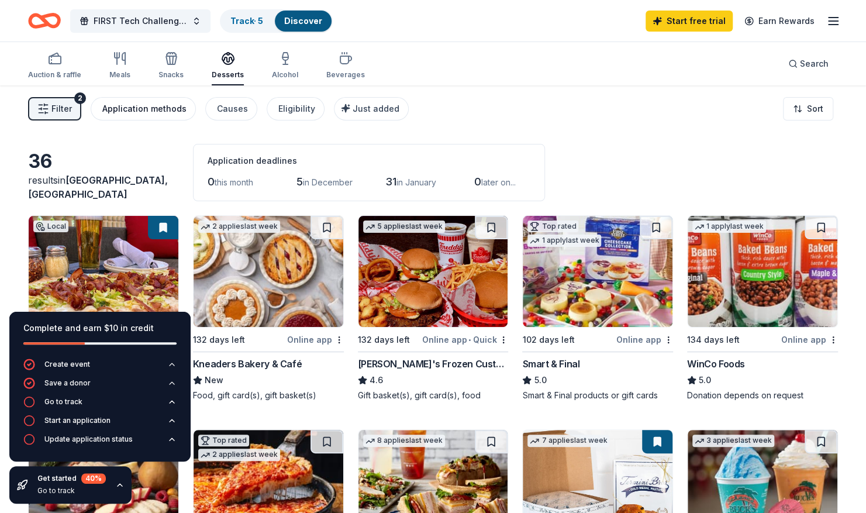
click at [166, 110] on div "Application methods" at bounding box center [144, 109] width 84 height 14
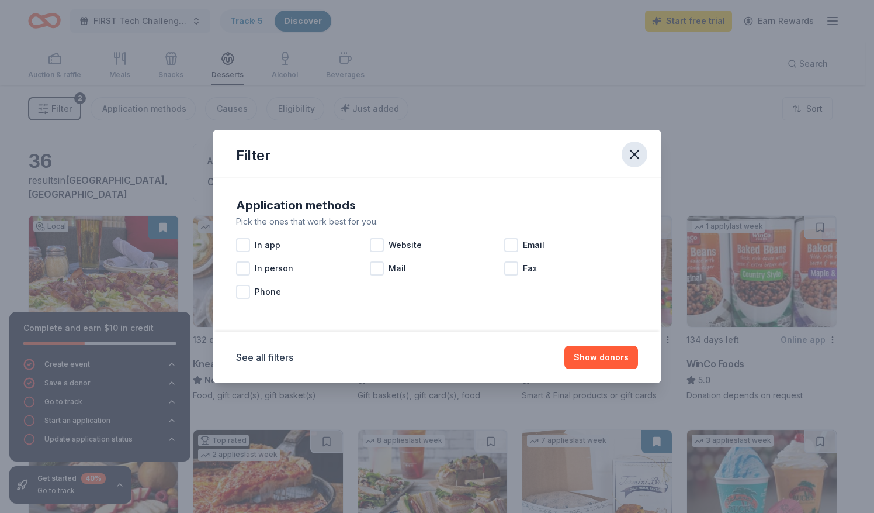
click at [637, 155] on icon "button" at bounding box center [635, 154] width 16 height 16
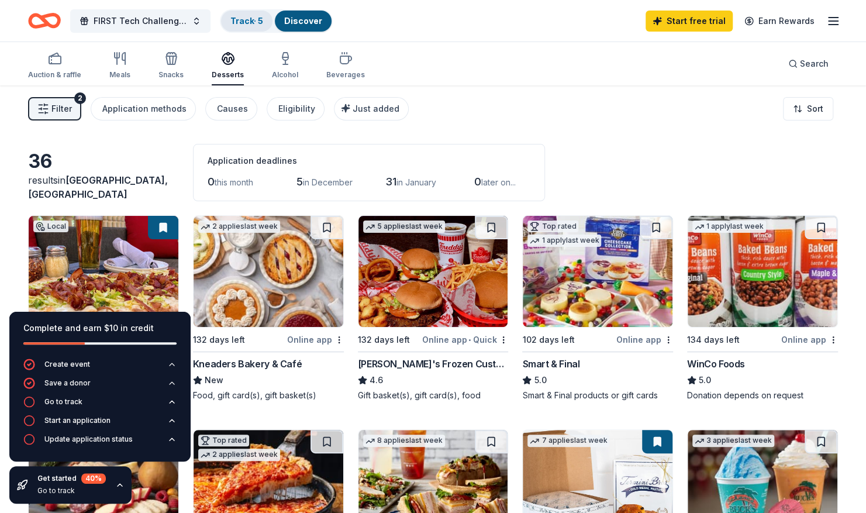
click at [251, 23] on link "Track · 5" at bounding box center [246, 21] width 33 height 10
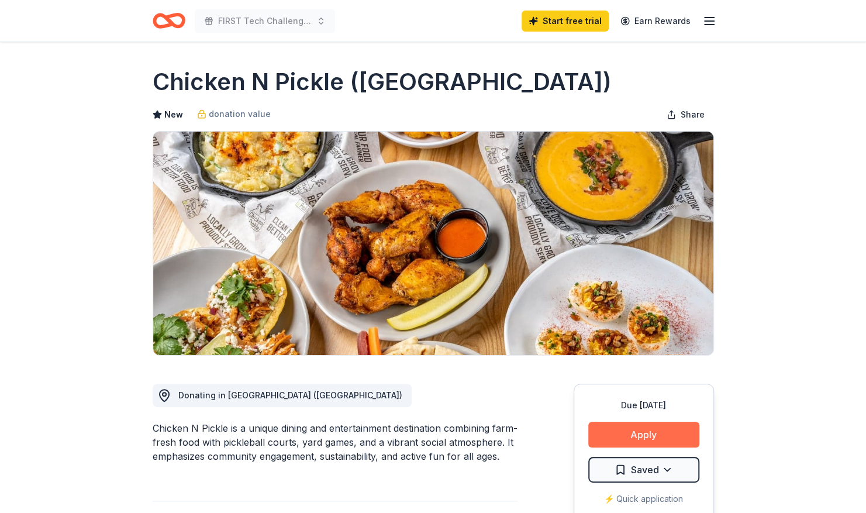
click at [645, 429] on button "Apply" at bounding box center [643, 434] width 111 height 26
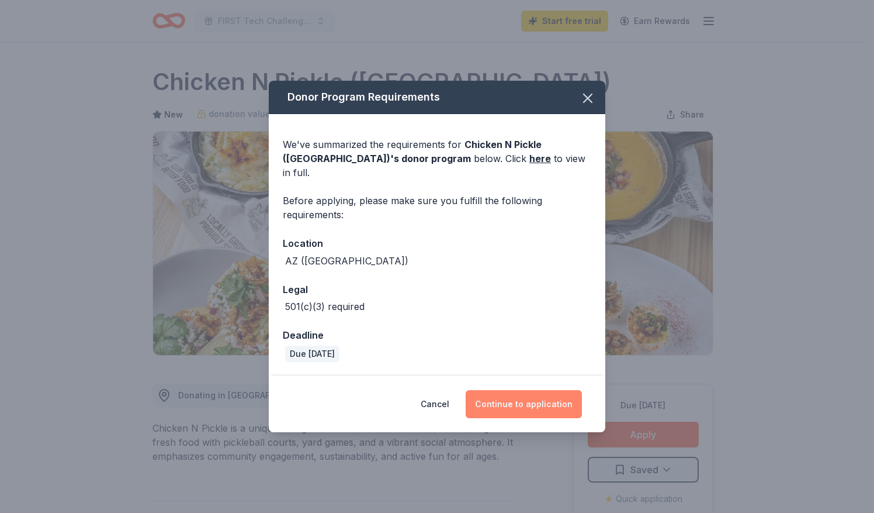
click at [515, 394] on button "Continue to application" at bounding box center [524, 404] width 116 height 28
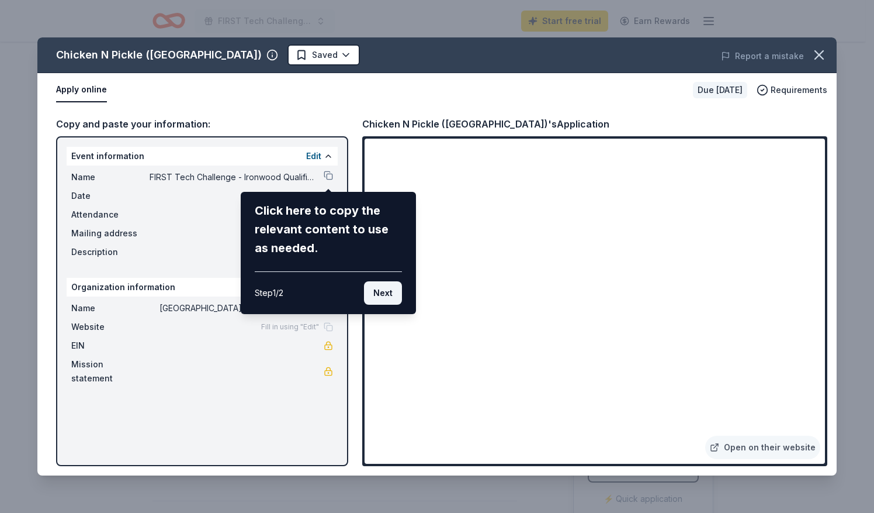
click at [376, 292] on button "Next" at bounding box center [383, 292] width 38 height 23
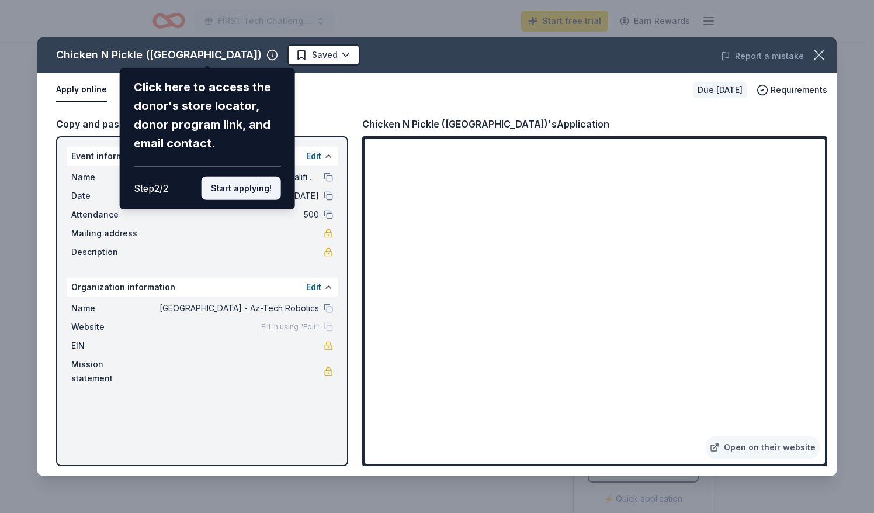
click at [251, 191] on button "Start applying!" at bounding box center [241, 188] width 79 height 23
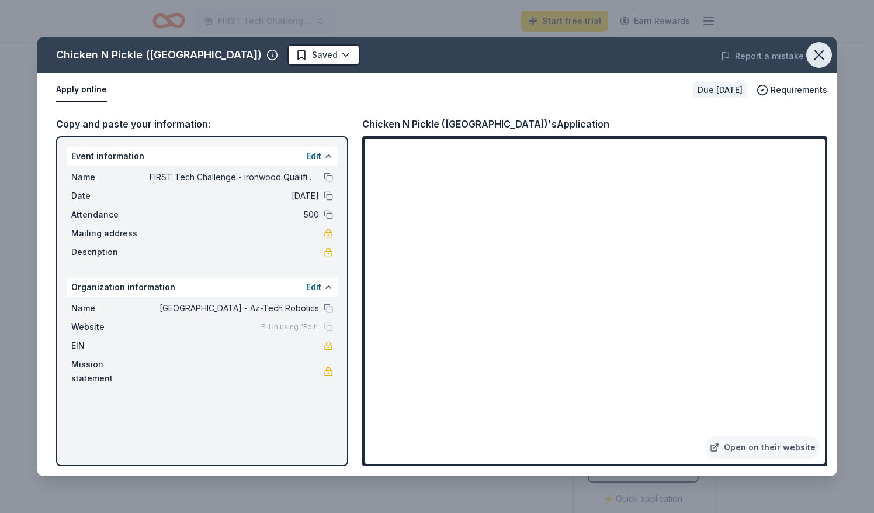
click at [823, 54] on icon "button" at bounding box center [819, 55] width 16 height 16
